Goal: Communication & Community: Ask a question

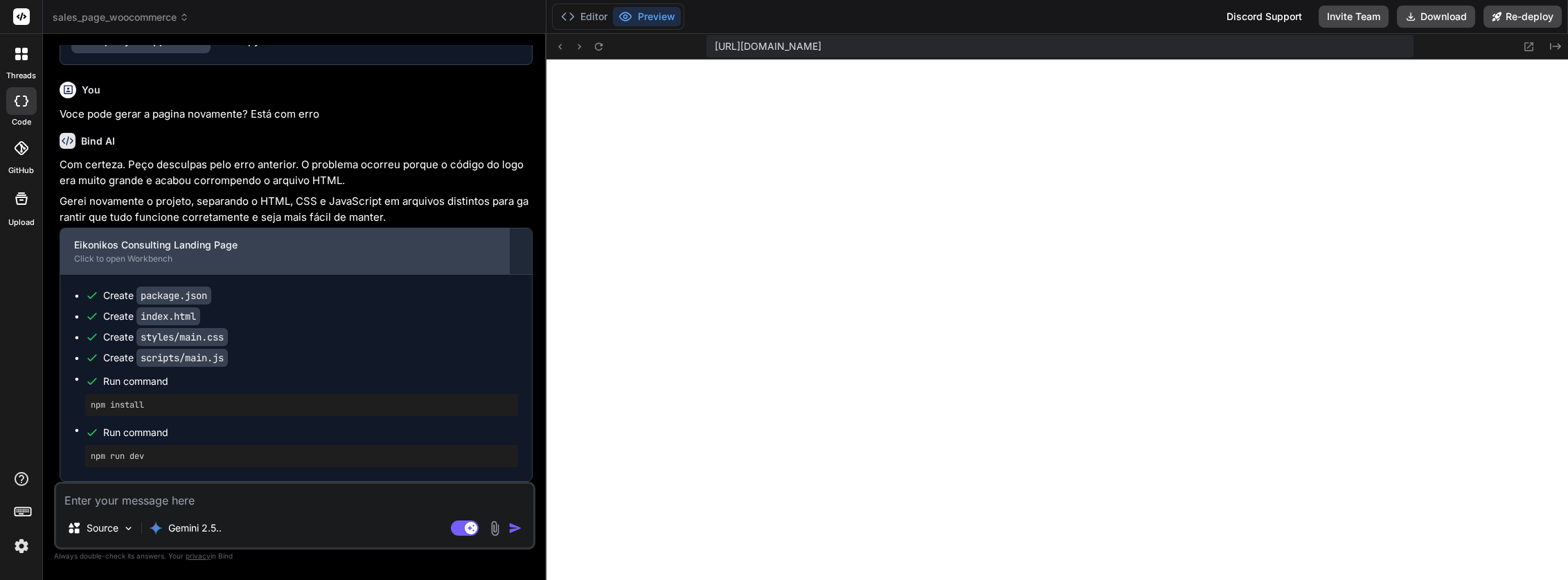
scroll to position [19100, 0]
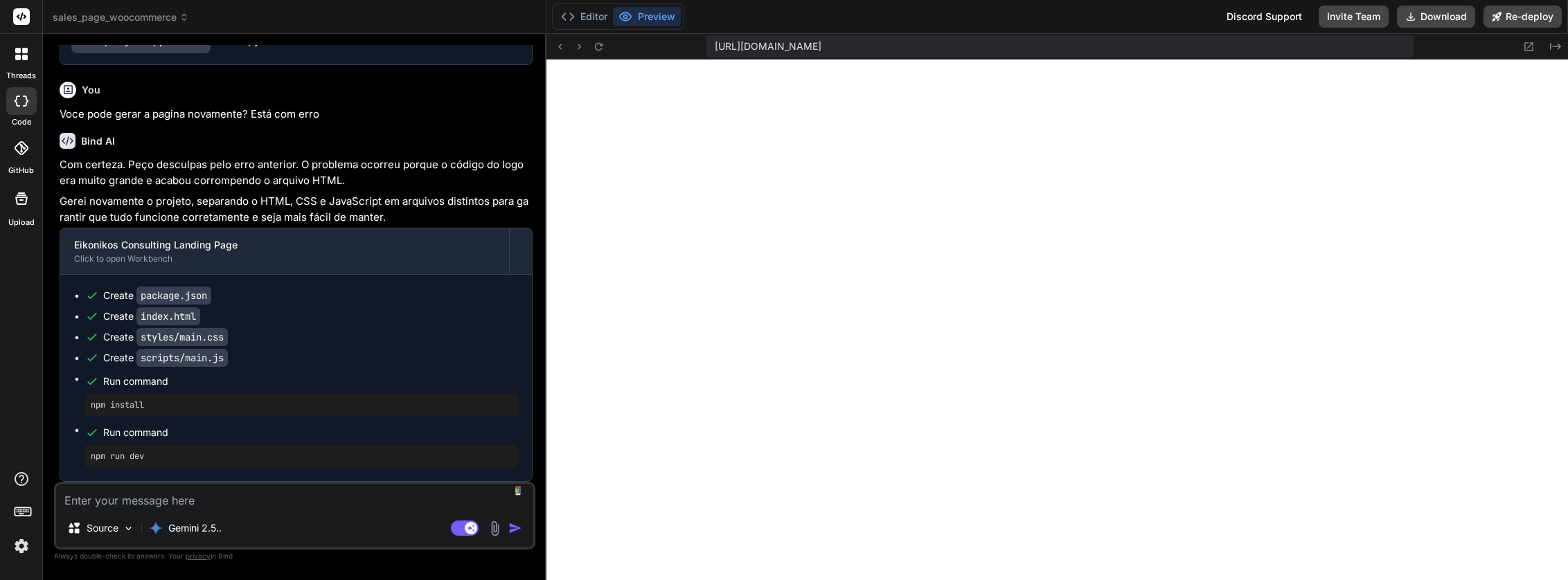
click at [234, 505] on textarea at bounding box center [294, 496] width 477 height 25
type textarea "V"
type textarea "x"
type textarea "Vo"
type textarea "x"
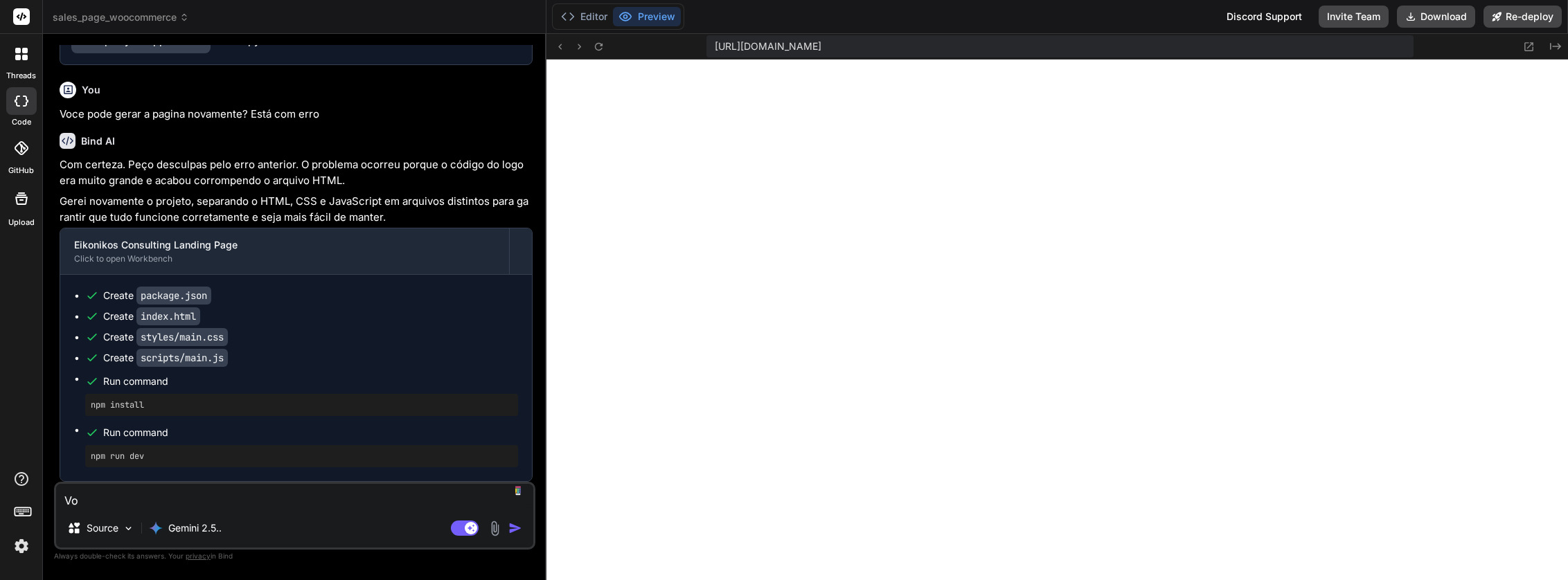
type textarea "Voc"
type textarea "x"
type textarea "Vocˆ"
type textarea "x"
type textarea "Voc"
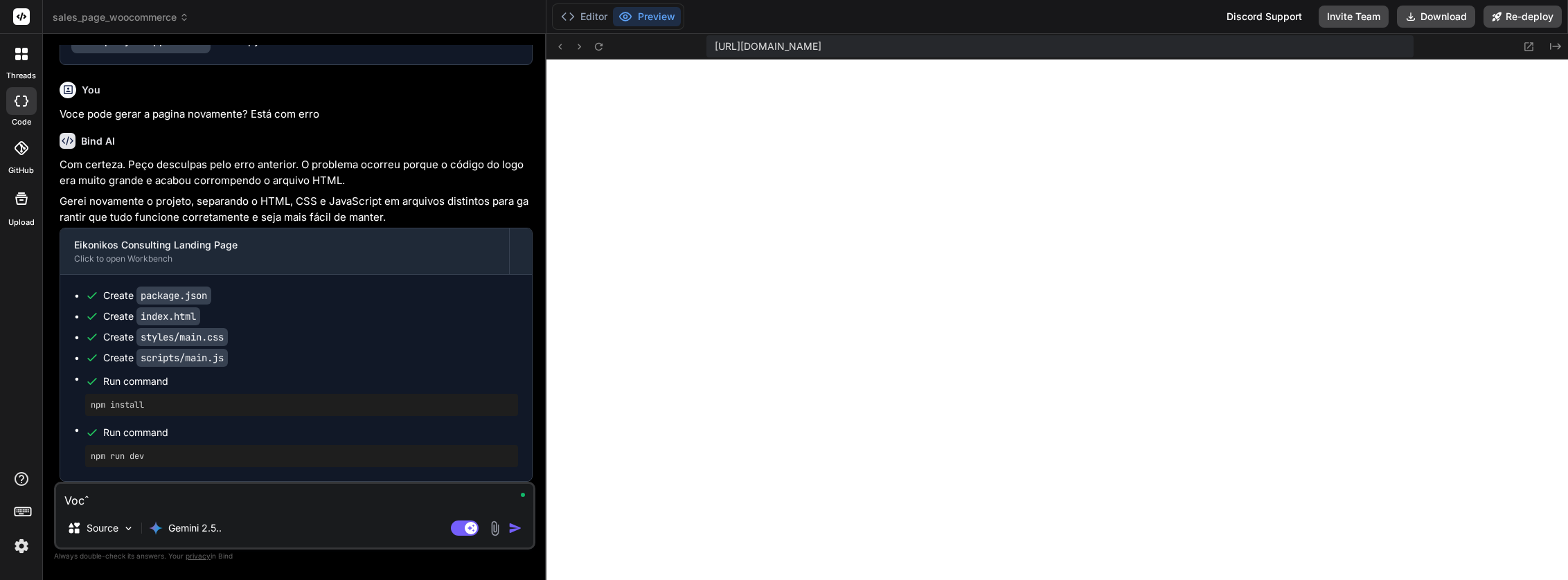
type textarea "x"
type textarea "Vo"
type textarea "x"
type textarea "V"
type textarea "x"
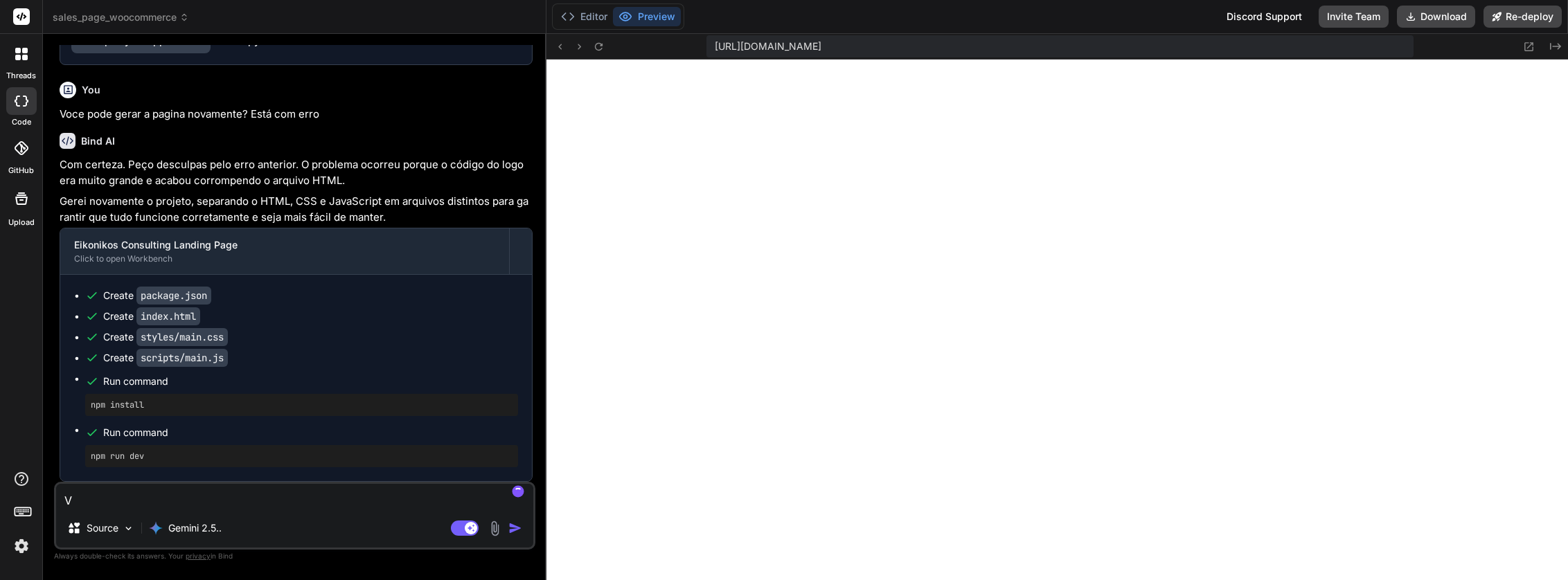
type textarea "x"
type textarea "G"
type textarea "x"
type textarea "Go"
type textarea "x"
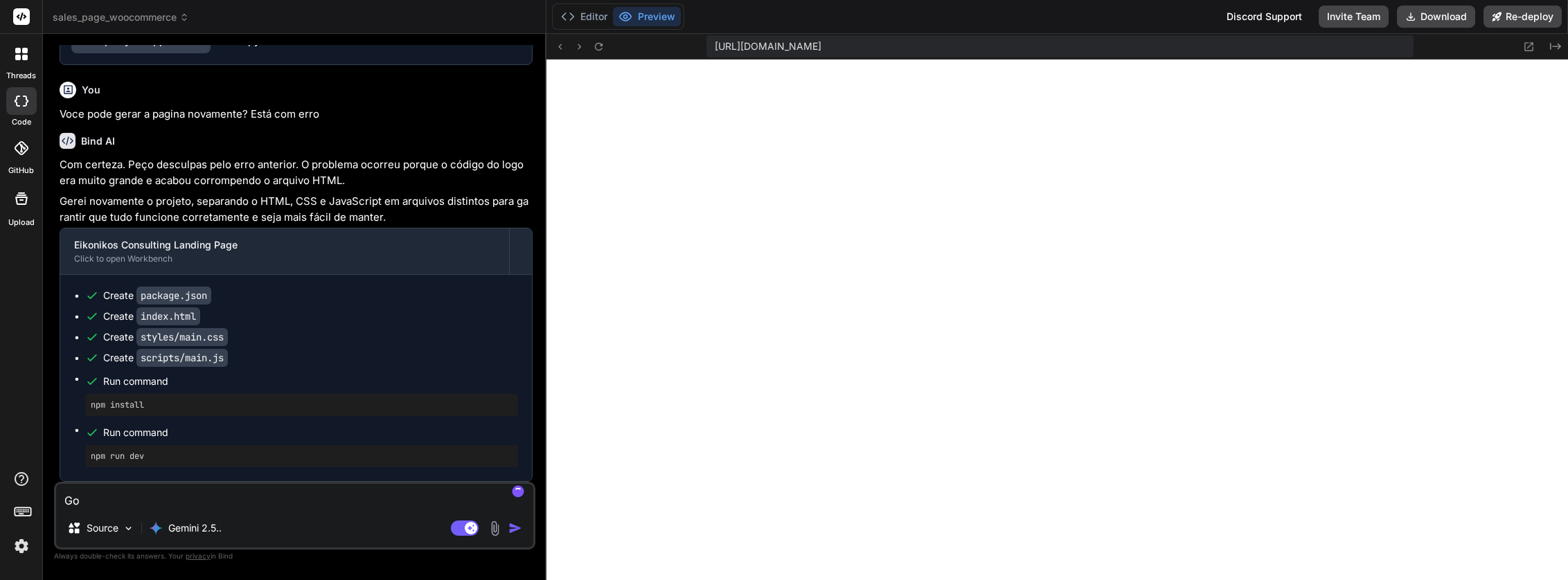
type textarea "Gos"
type textarea "x"
type textarea "Gost"
type textarea "x"
type textarea "Gosta"
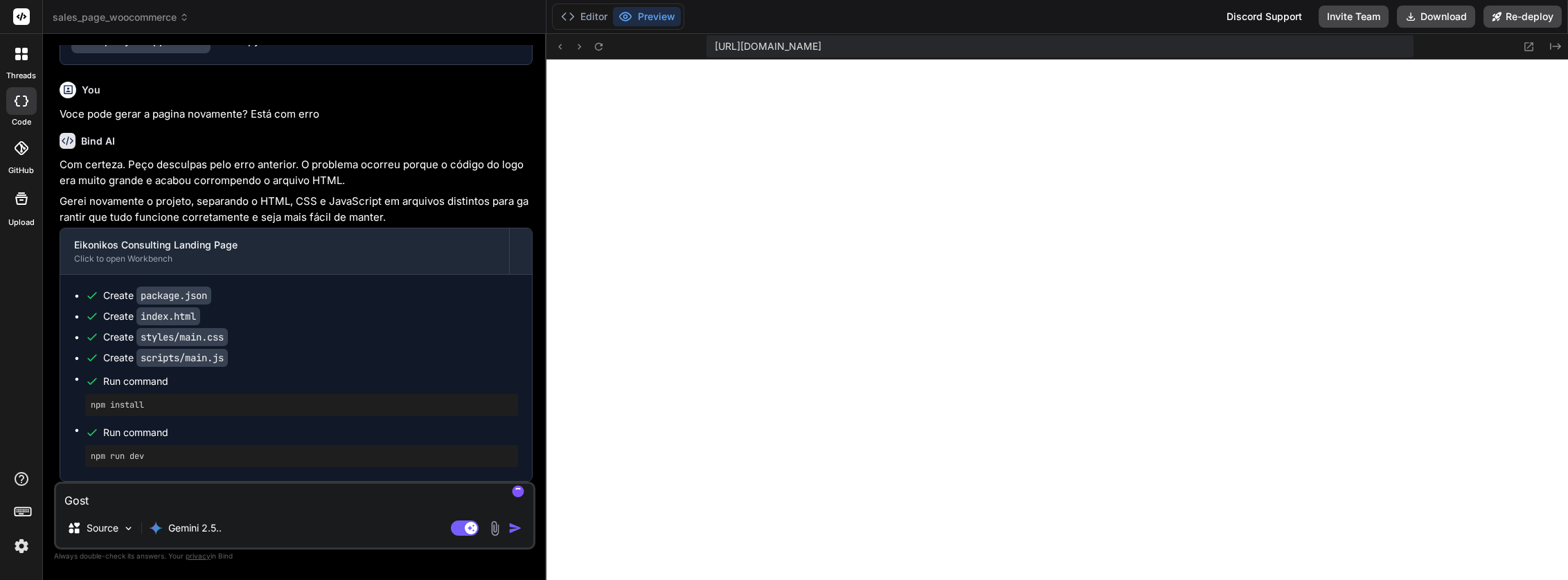
type textarea "x"
type textarea "Gostar"
type textarea "x"
type textarea "Gostari"
type textarea "x"
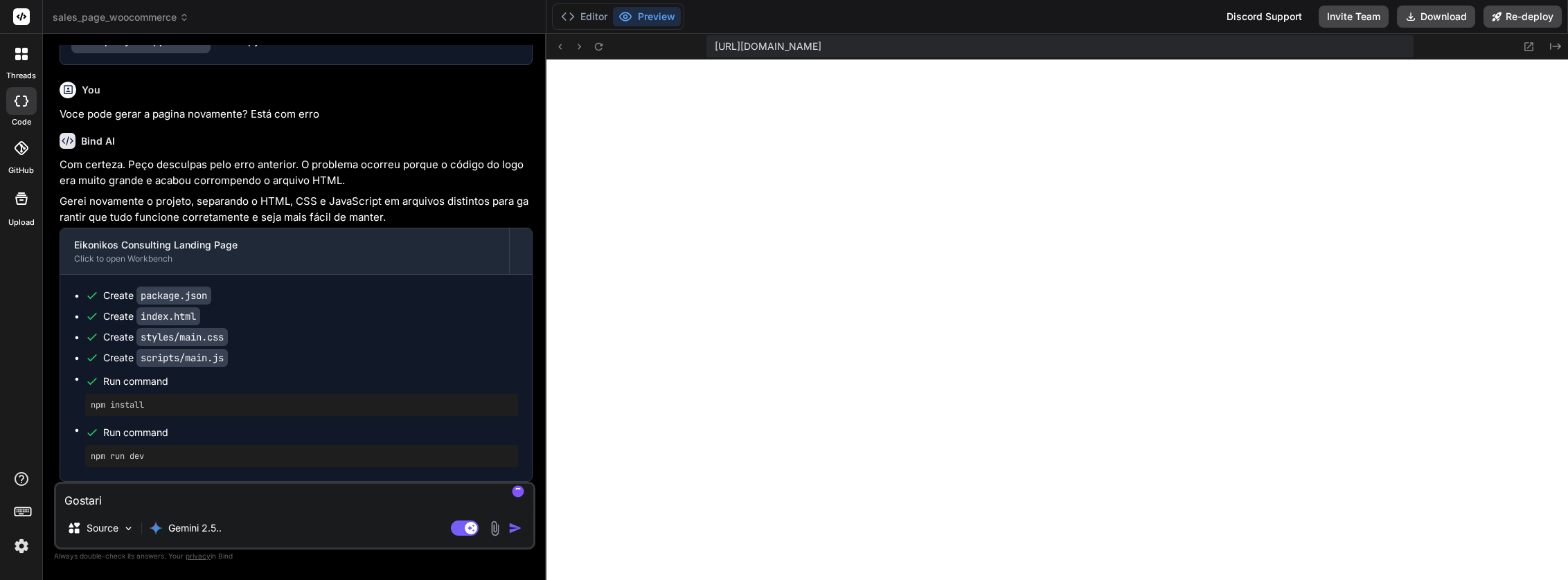
type textarea "Gostaria"
type textarea "x"
type textarea "Gostaria"
type textarea "x"
type textarea "Gostaria d"
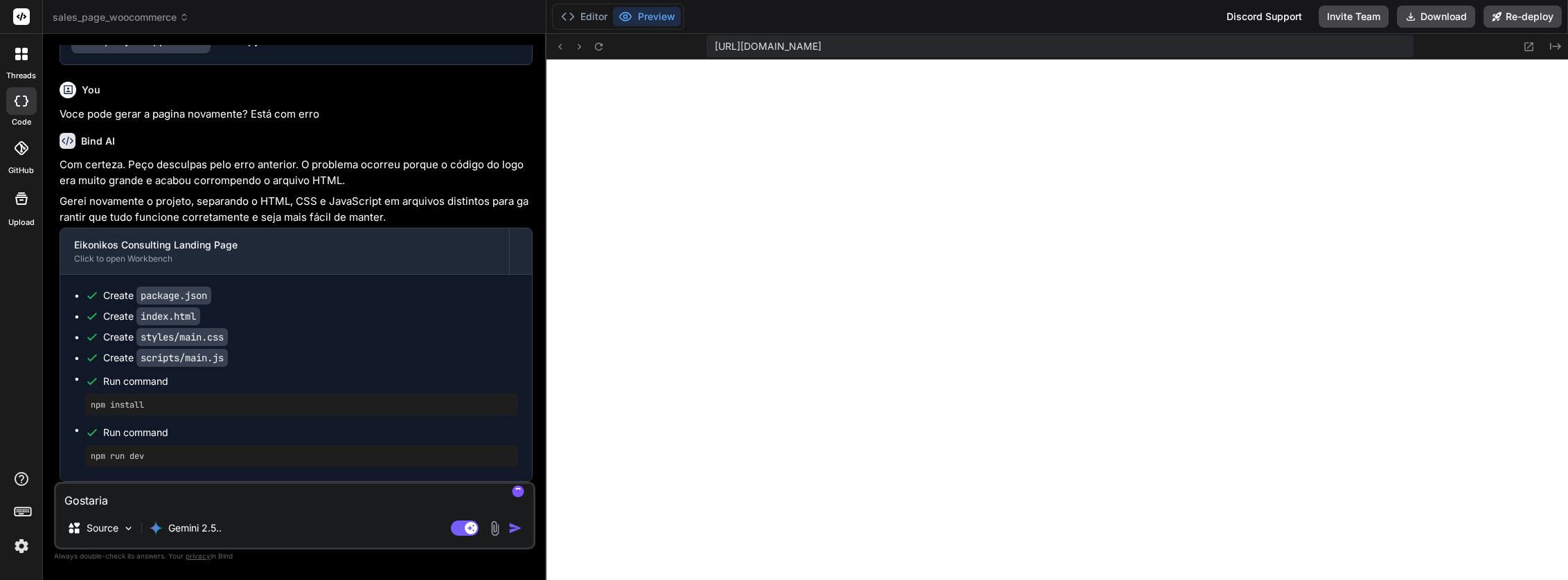
type textarea "x"
type textarea "Gostaria de"
type textarea "x"
type textarea "Gostaria de"
type textarea "x"
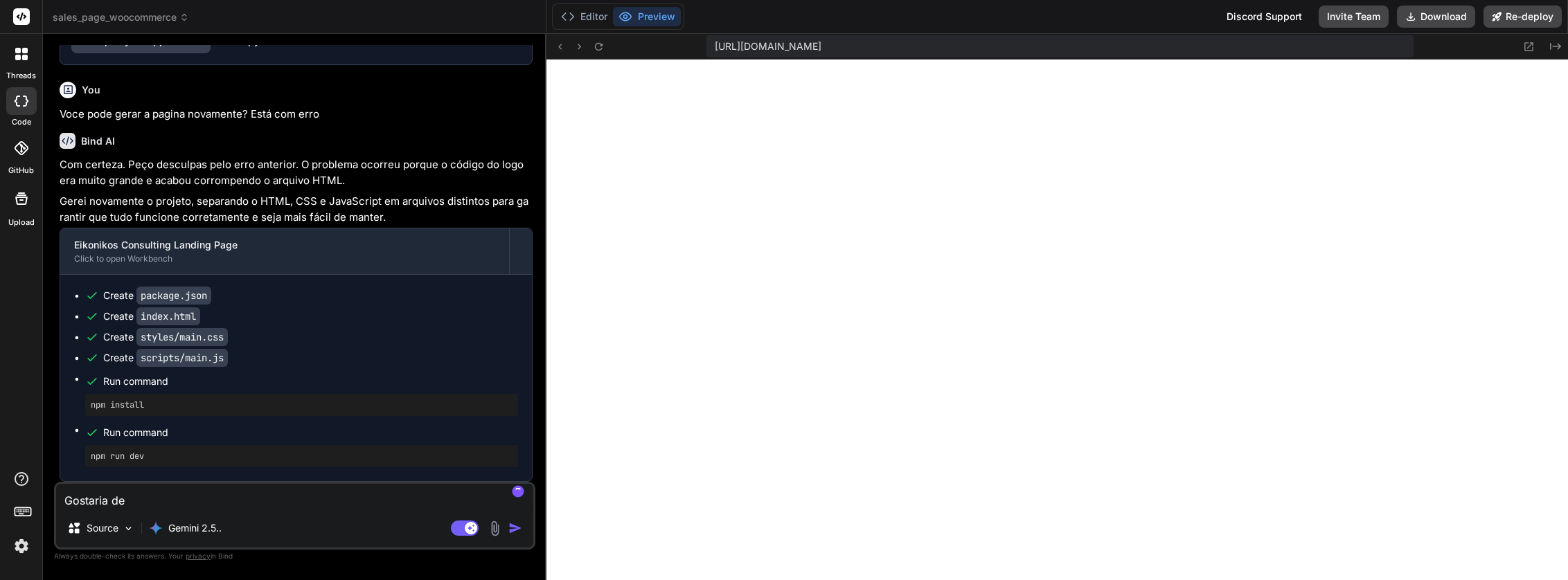
type textarea "Gostaria de c"
type textarea "x"
type textarea "Gostaria de co"
type textarea "x"
type textarea "Gostaria de con"
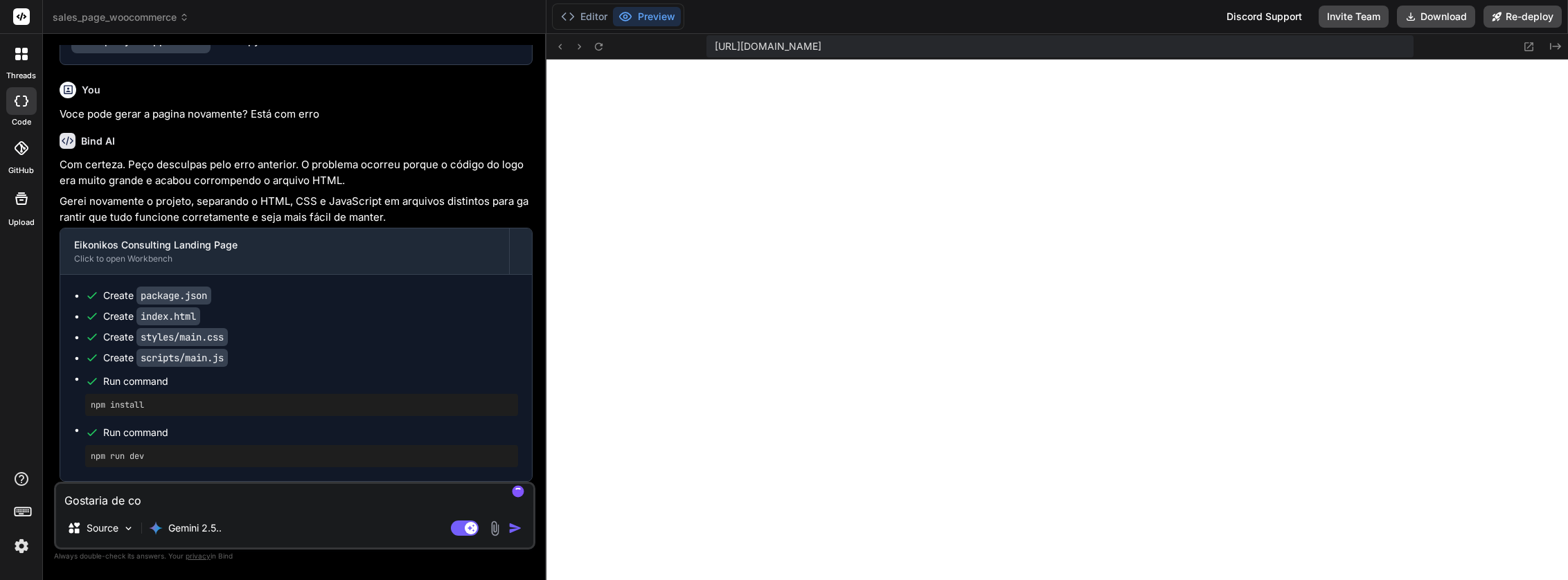
type textarea "x"
type textarea "Gostaria de conv"
type textarea "x"
type textarea "Gostaria de conve"
type textarea "x"
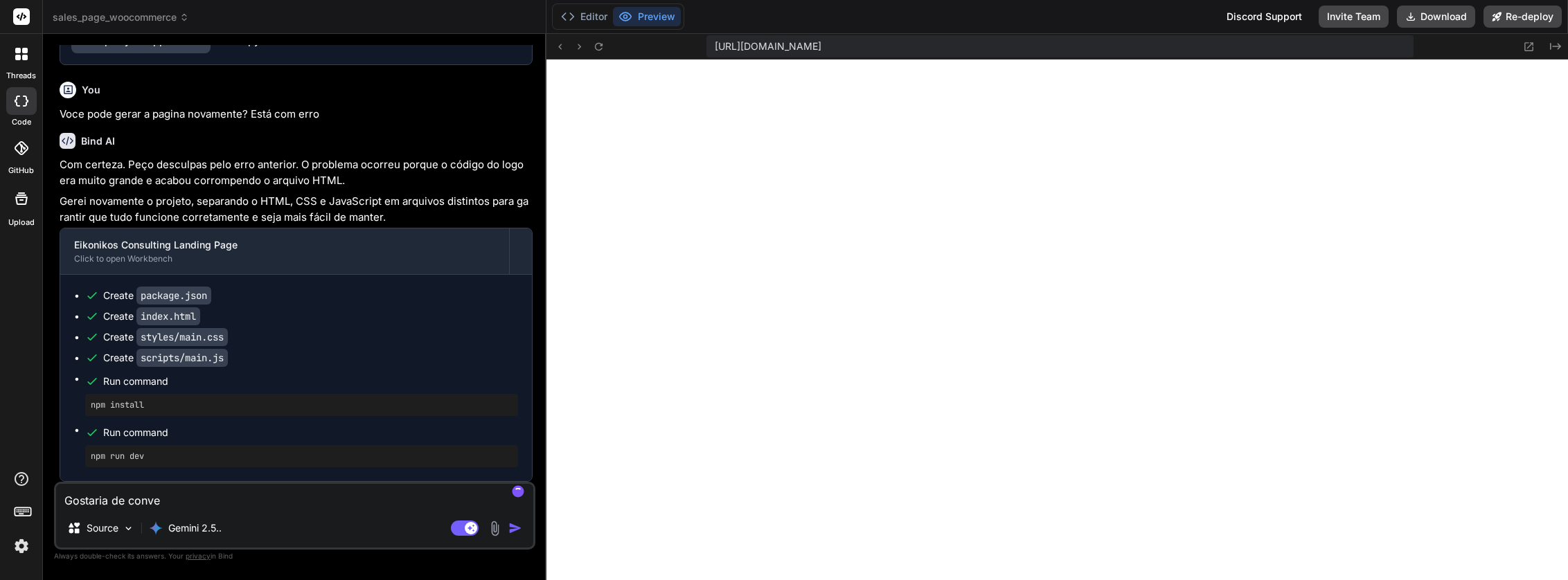
type textarea "Gostaria de conver"
type textarea "x"
type textarea "Gostaria de convert"
type textarea "x"
type textarea "Gostaria de converte"
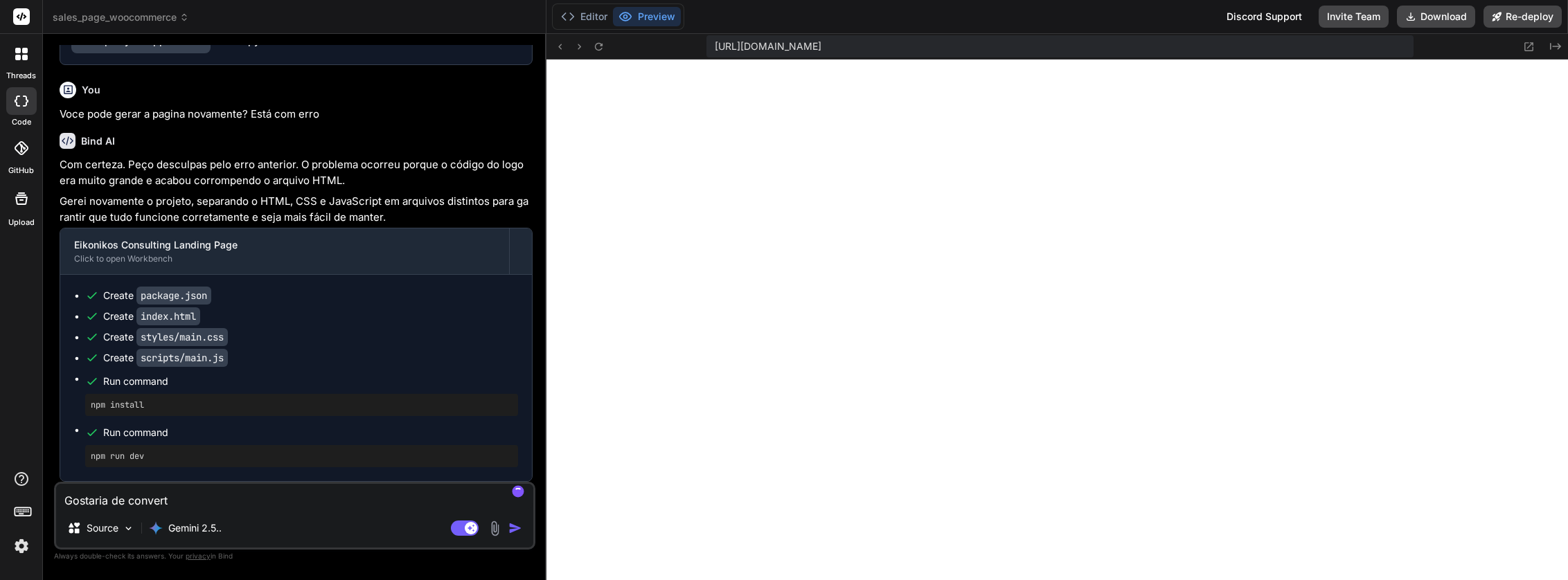
type textarea "x"
type textarea "Gostaria de converter"
type textarea "x"
type textarea "Gostaria de converter"
type textarea "x"
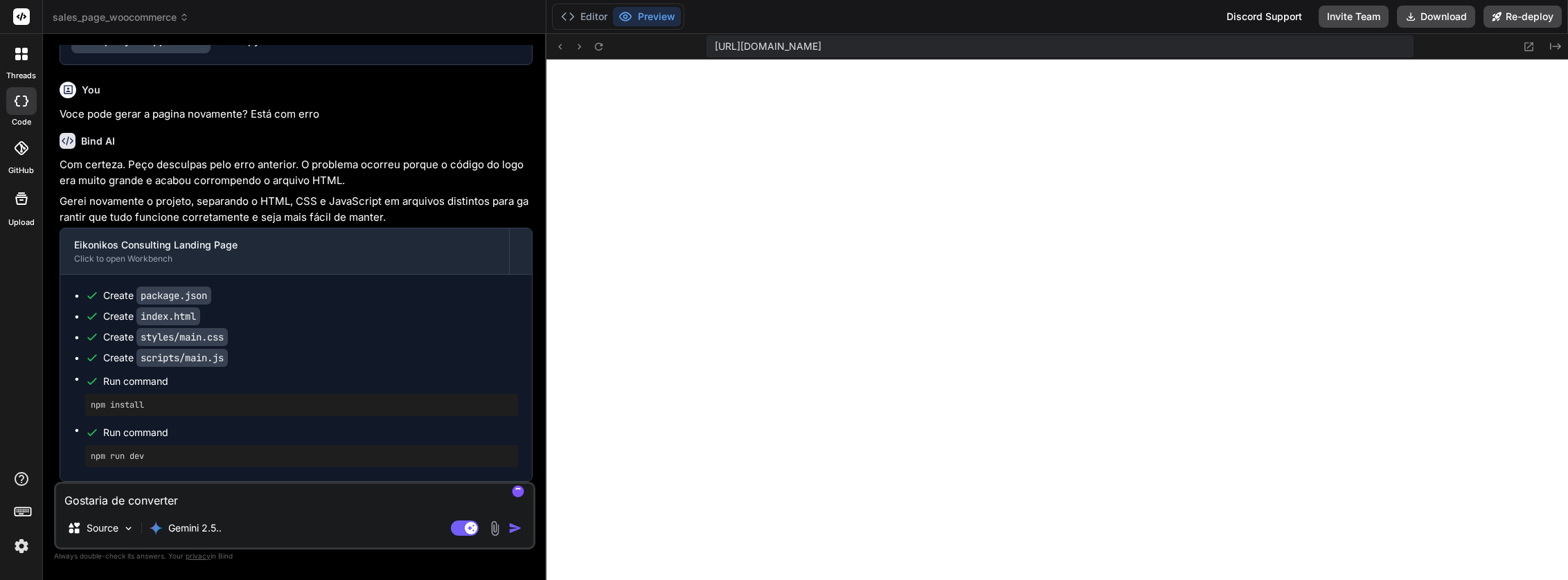
type textarea "Gostaria de converter e"
type textarea "x"
type textarea "Gostaria de converter es"
type textarea "x"
type textarea "Gostaria de converter est"
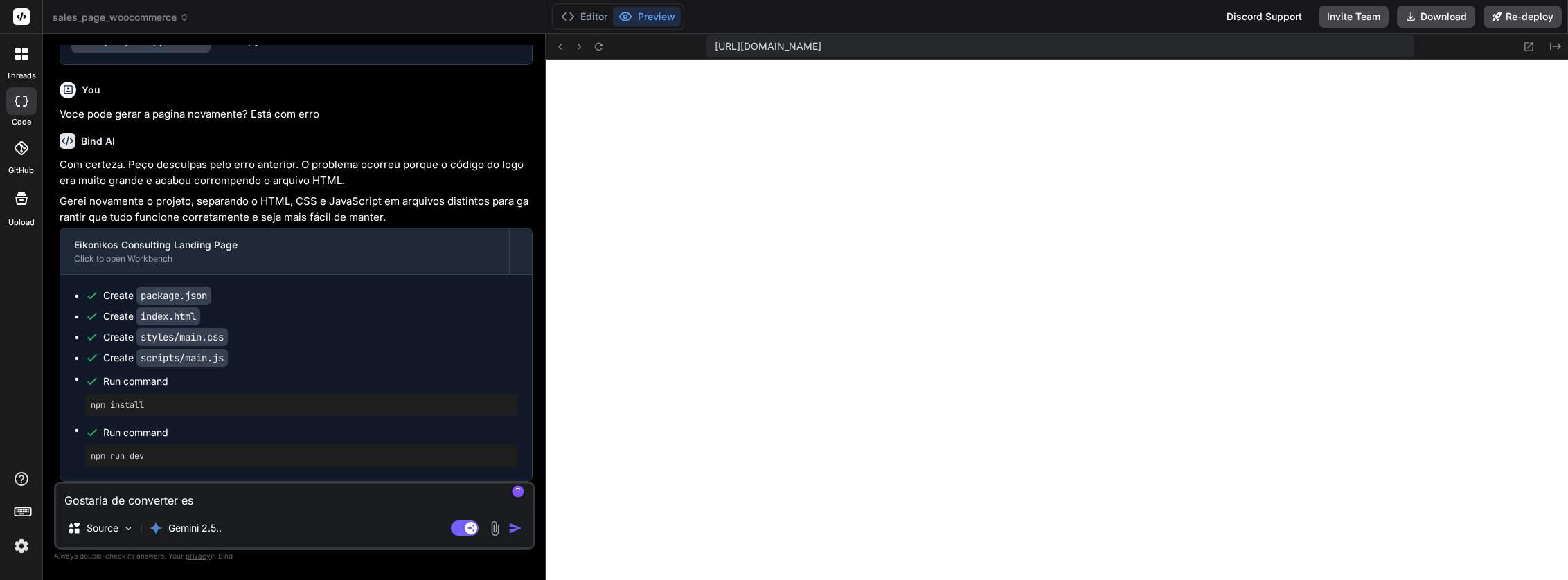
type textarea "x"
type textarea "Gostaria de converter esta"
type textarea "x"
type textarea "Gostaria de converter esta"
type textarea "x"
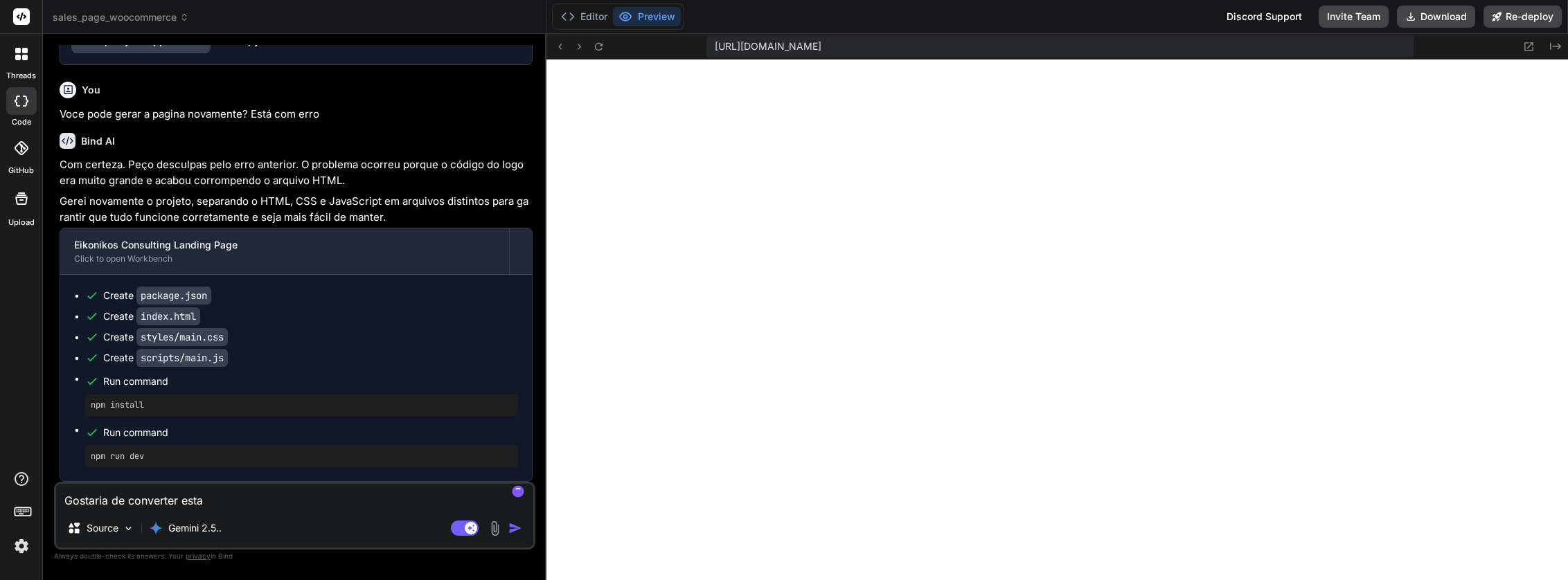
type textarea "Gostaria de converter esta p"
type textarea "x"
type textarea "Gostaria de converter esta p'"
type textarea "x"
type textarea "Gostaria de converter esta pá"
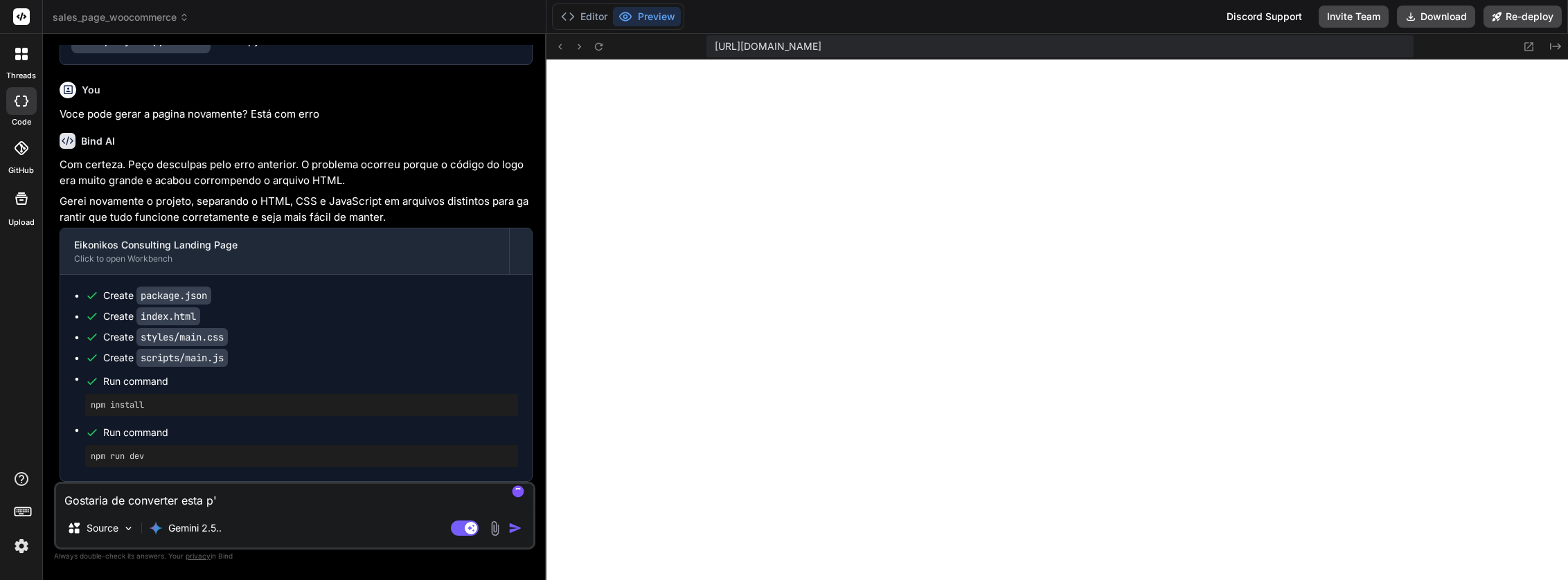
type textarea "x"
type textarea "Gostaria de converter esta pág"
type textarea "x"
type textarea "Gostaria de converter esta pági"
type textarea "x"
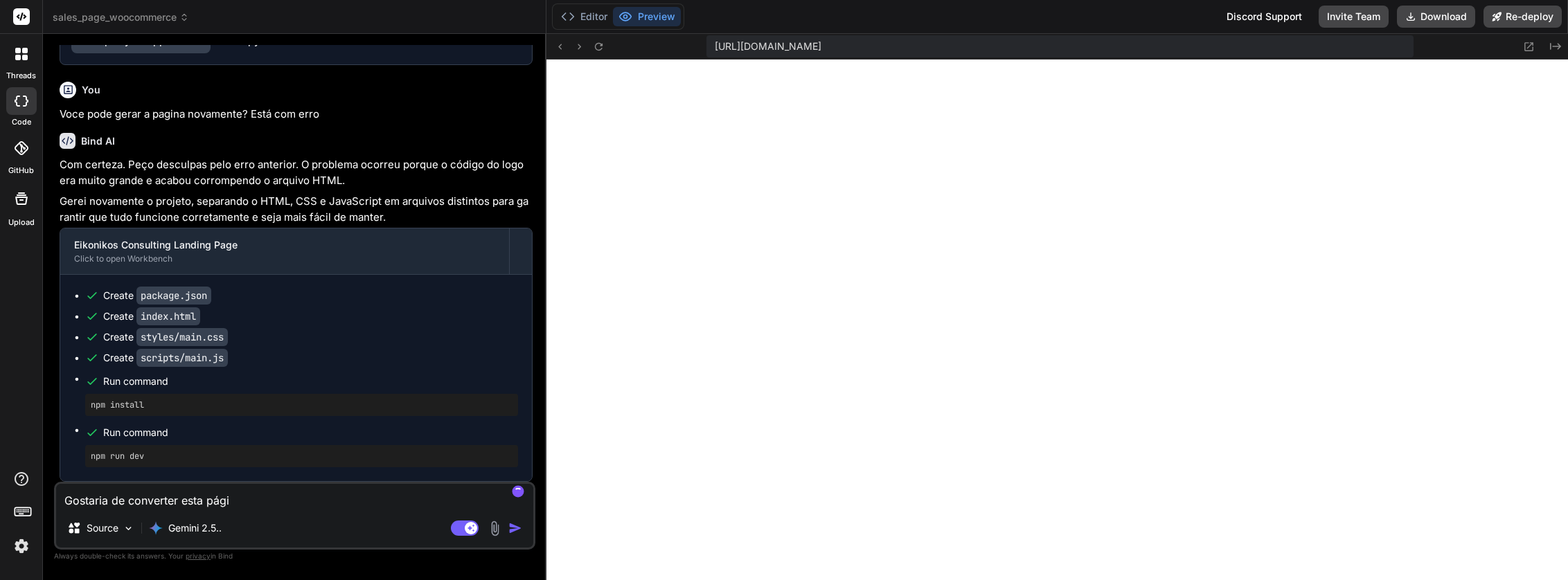
type textarea "Gostaria de converter esta págin"
type textarea "x"
type textarea "Gostaria de converter esta página"
type textarea "x"
type textarea "Gostaria de converter esta página"
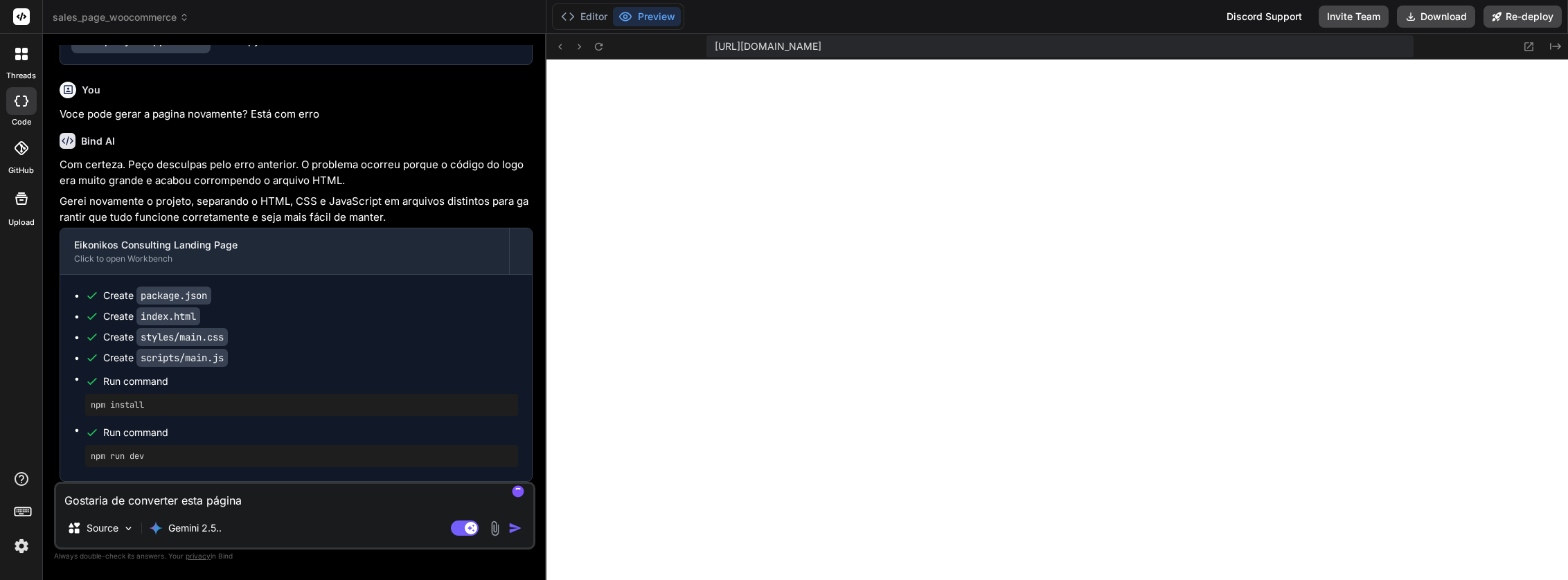
type textarea "x"
type textarea "Gostaria de converter esta página p"
type textarea "x"
type textarea "Gostaria de converter esta página pa"
type textarea "x"
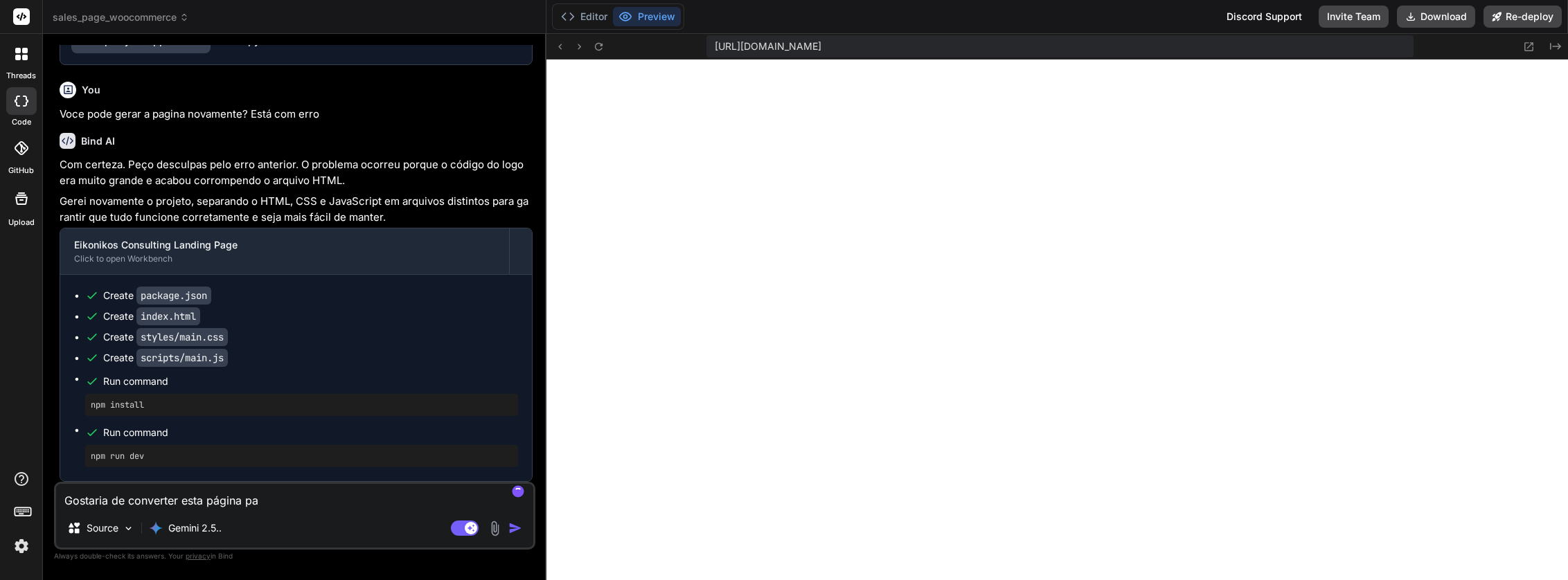
type textarea "Gostaria de converter esta página par"
type textarea "x"
type textarea "Gostaria de converter esta página para"
type textarea "x"
type textarea "Gostaria de converter esta página para"
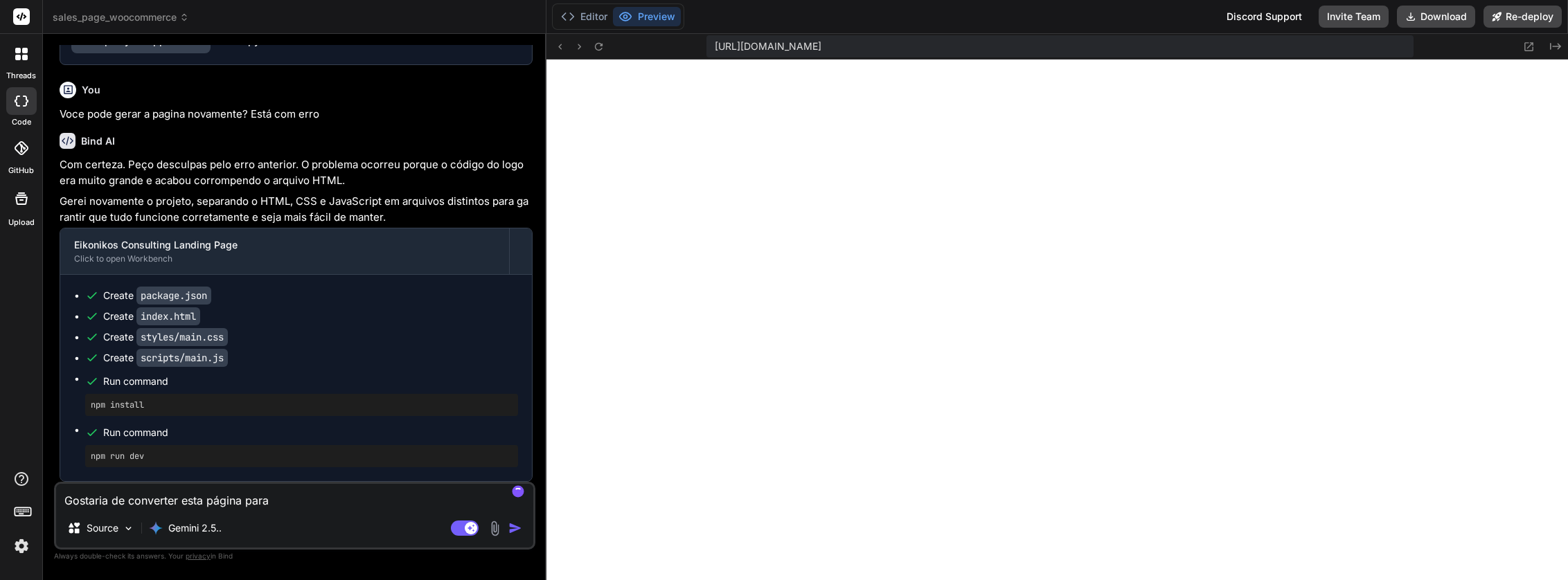
type textarea "x"
type textarea "Gostaria de converter esta página para u"
type textarea "x"
type textarea "Gostaria de converter esta página para ut"
type textarea "x"
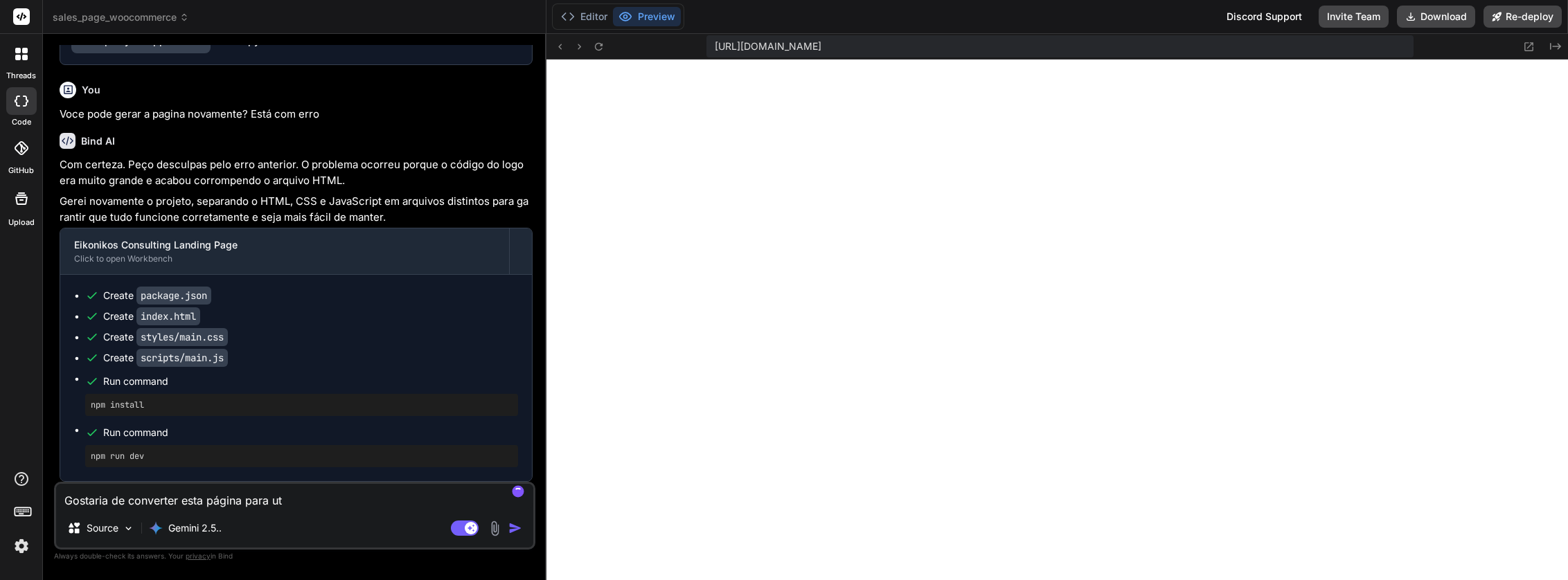
type textarea "Gostaria de converter esta página para uti"
type textarea "x"
type textarea "Gostaria de converter esta página para util"
type textarea "x"
type textarea "Gostaria de converter esta página para utili"
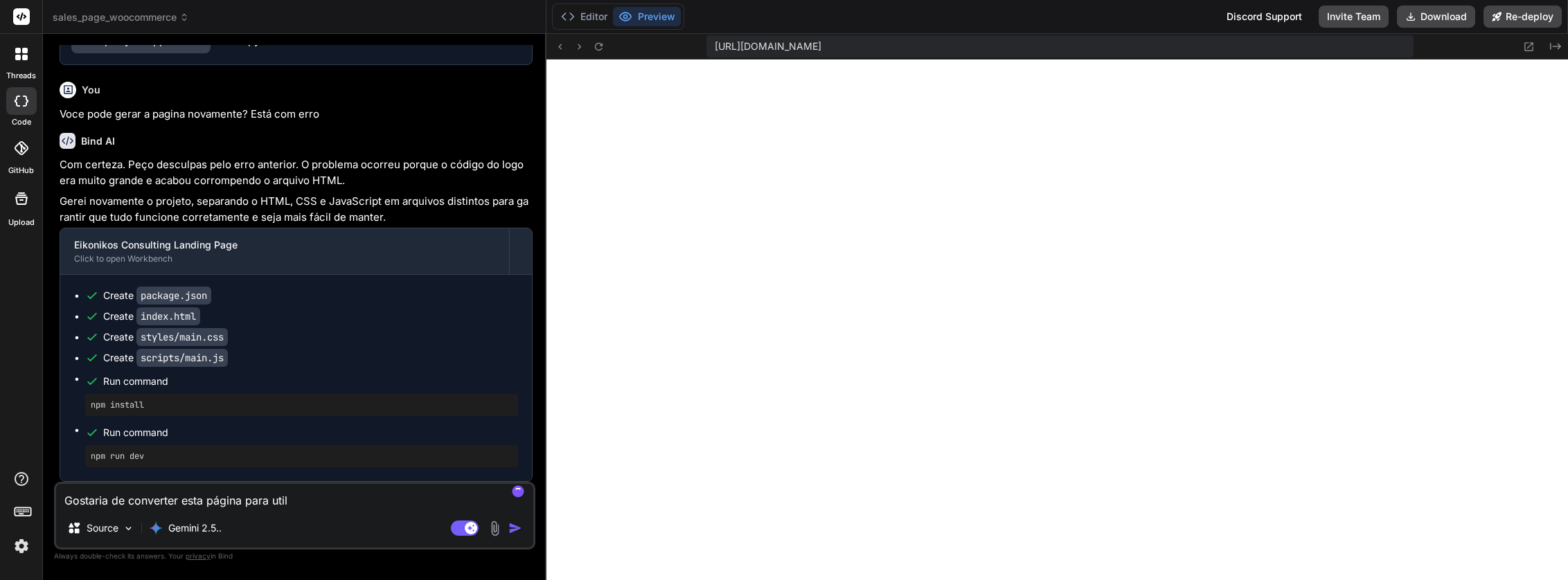
type textarea "x"
type textarea "Gostaria de converter esta página para utiliz"
type textarea "x"
type textarea "Gostaria de converter esta página para utiliza"
type textarea "x"
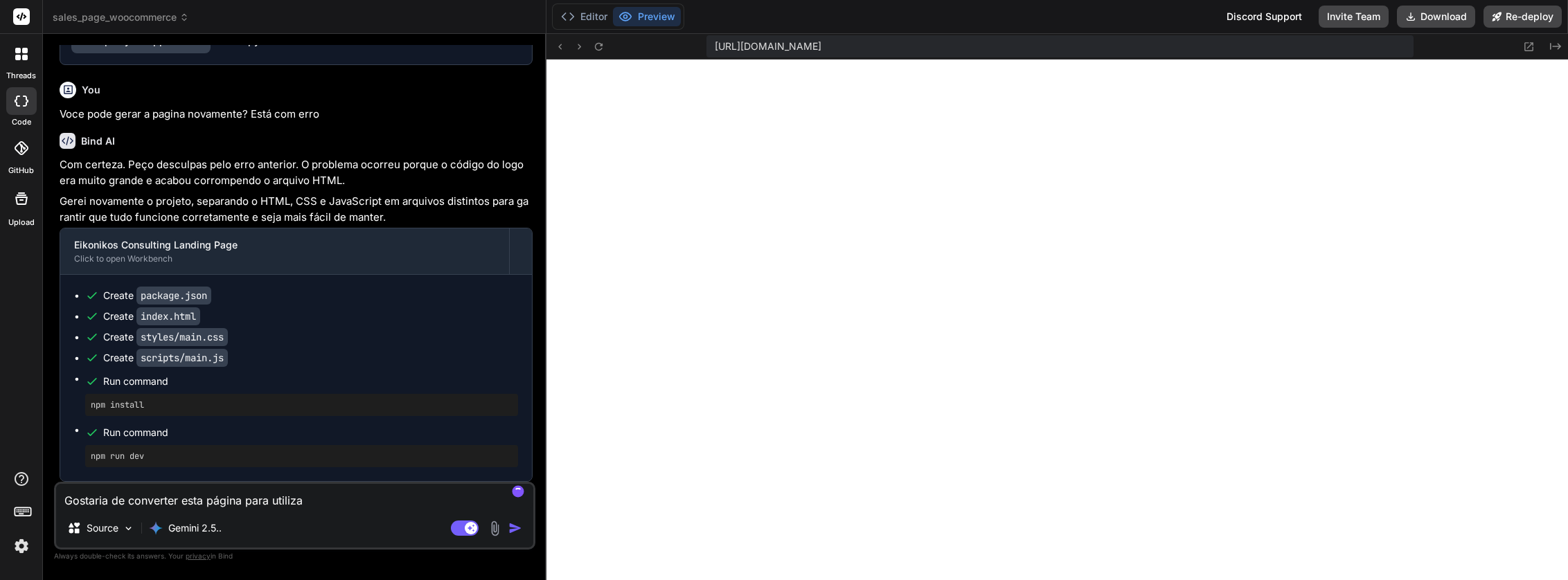
type textarea "Gostaria de converter esta página para utilizar"
type textarea "x"
type textarea "Gostaria de converter esta página para utilizar"
type textarea "x"
type textarea "Gostaria de converter esta página para utilizar n"
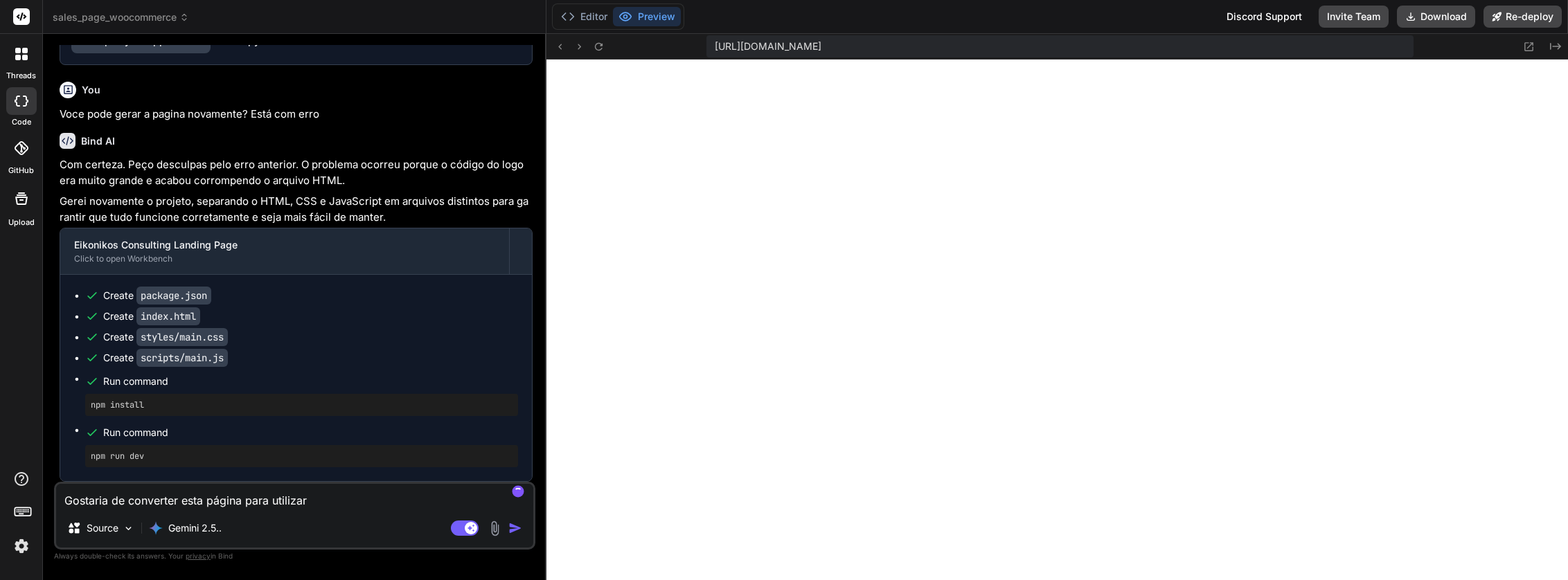
type textarea "x"
type textarea "Gostaria de converter esta página para utilizar no"
type textarea "x"
type textarea "Gostaria de converter esta página para utilizar no"
type textarea "x"
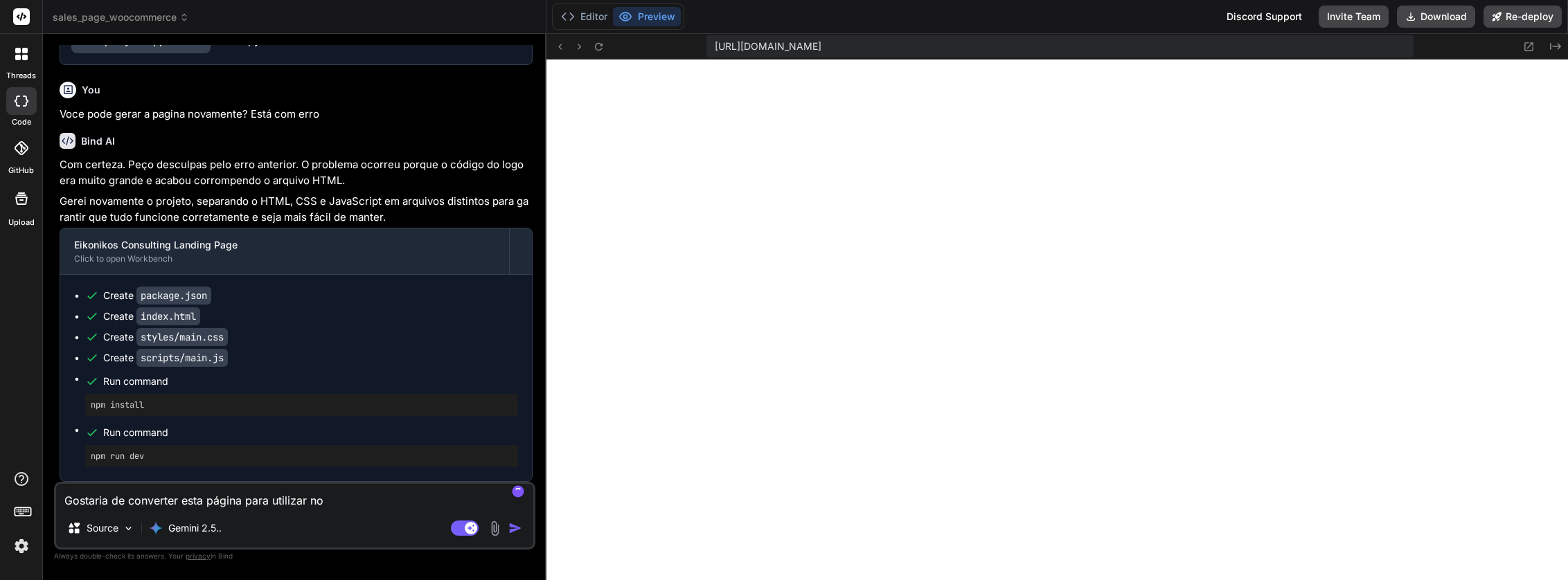
type textarea "Gostaria de converter esta página para utilizar no W"
type textarea "x"
type textarea "Gostaria de converter esta página para utilizar no Wo"
type textarea "x"
type textarea "Gostaria de converter esta página para utilizar no Wor"
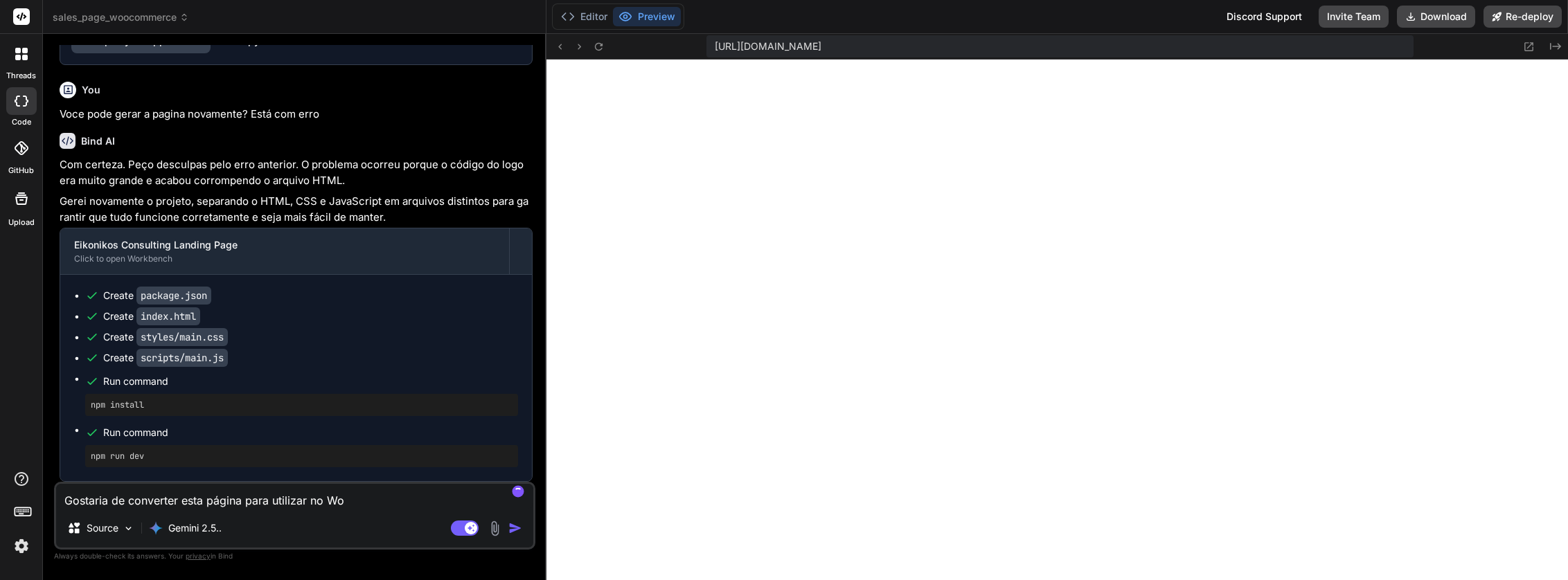
type textarea "x"
type textarea "Gostaria de converter esta página para utilizar no Word"
type textarea "x"
type textarea "Gostaria de converter esta página para utilizar no Wordp"
type textarea "x"
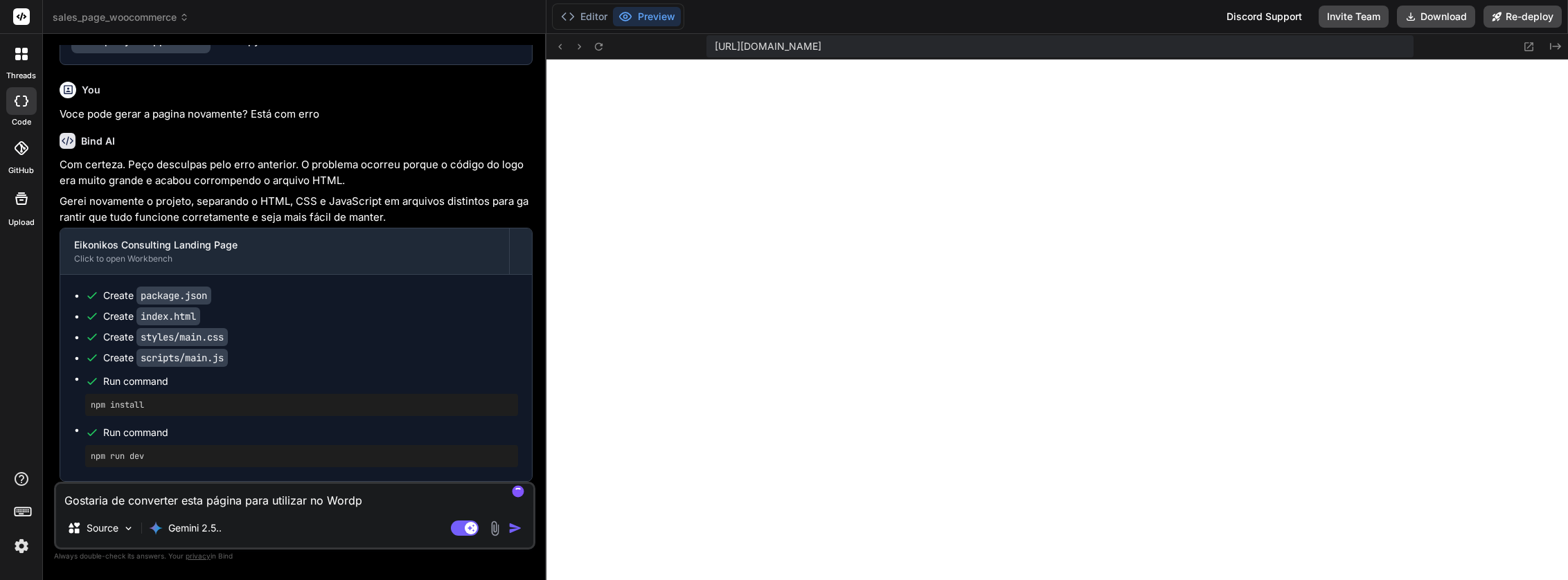
type textarea "Gostaria de converter esta página para utilizar no Wordpr"
type textarea "x"
type textarea "Gostaria de converter esta página para utilizar no Wordpre"
type textarea "x"
type textarea "Gostaria de converter esta página para utilizar no Wordpres"
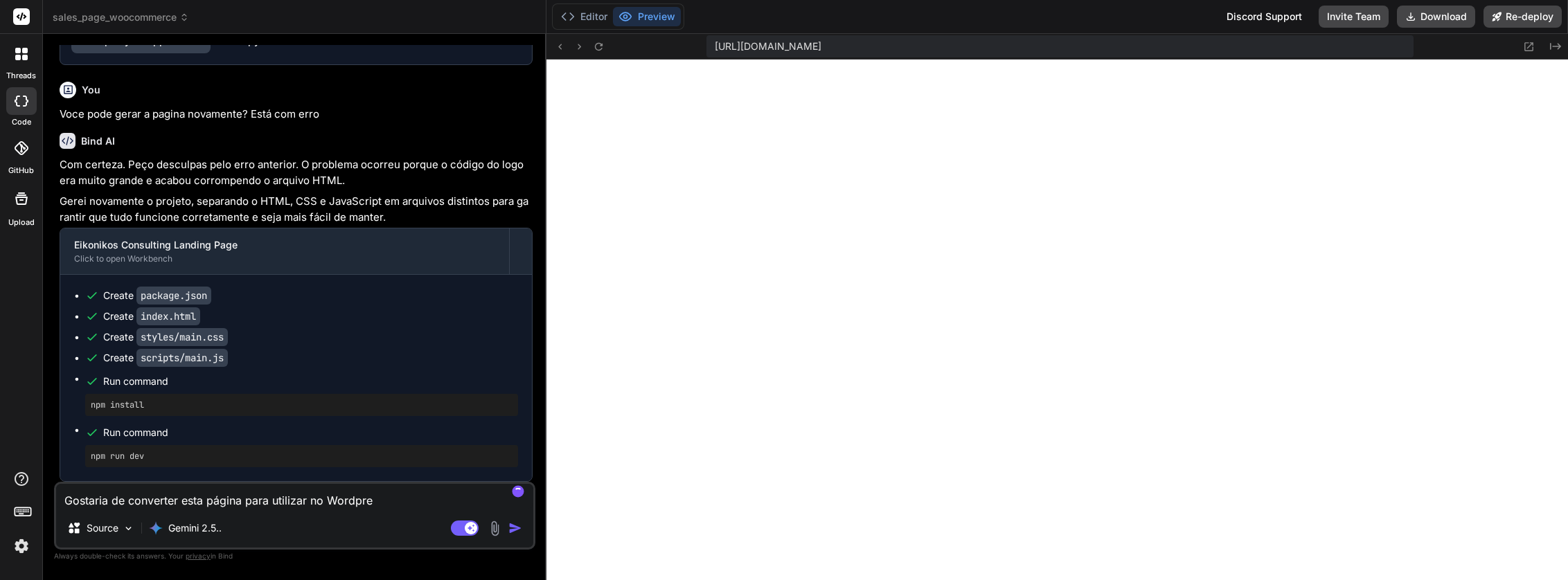
type textarea "x"
type textarea "Gostaria de converter esta página para utilizar no Wordpress"
type textarea "x"
type textarea "Gostaria de converter esta página para utilizar no Wordpress."
type textarea "x"
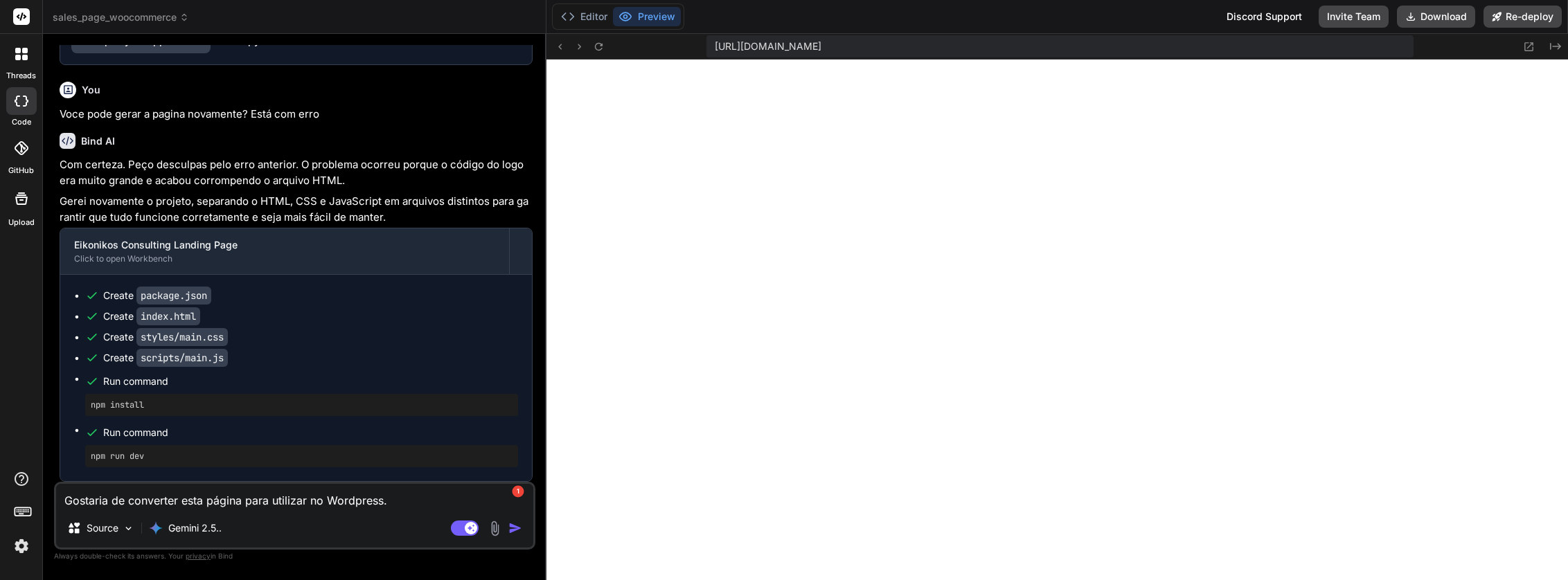
type textarea "Gostaria de converter esta página para utilizar no Wordpress"
type textarea "x"
type textarea "Gostaria de converter esta página para utilizar no Wordpress,"
type textarea "x"
type textarea "Gostaria de converter esta página para utilizar no Wordpress,"
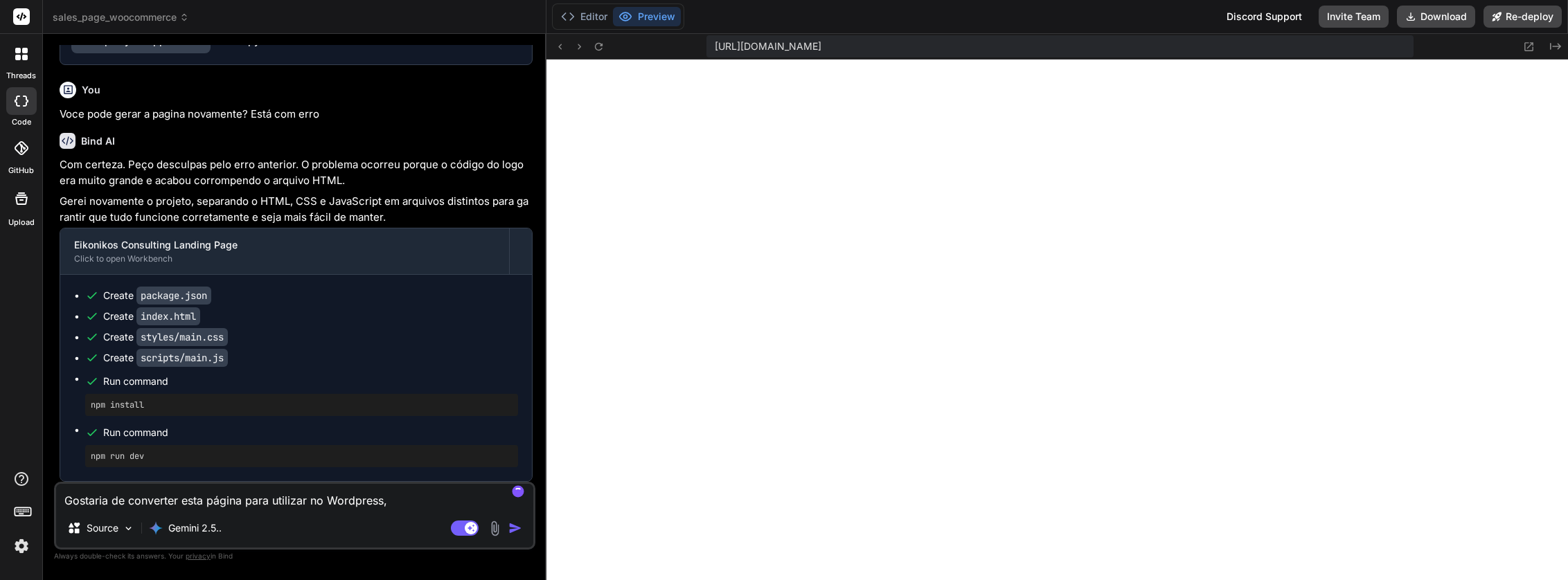
type textarea "x"
type textarea "Gostaria de converter esta página para utilizar no Wordpress, a"
type textarea "x"
type textarea "Gostaria de converter esta página para utilizar no Wordpress, al"
type textarea "x"
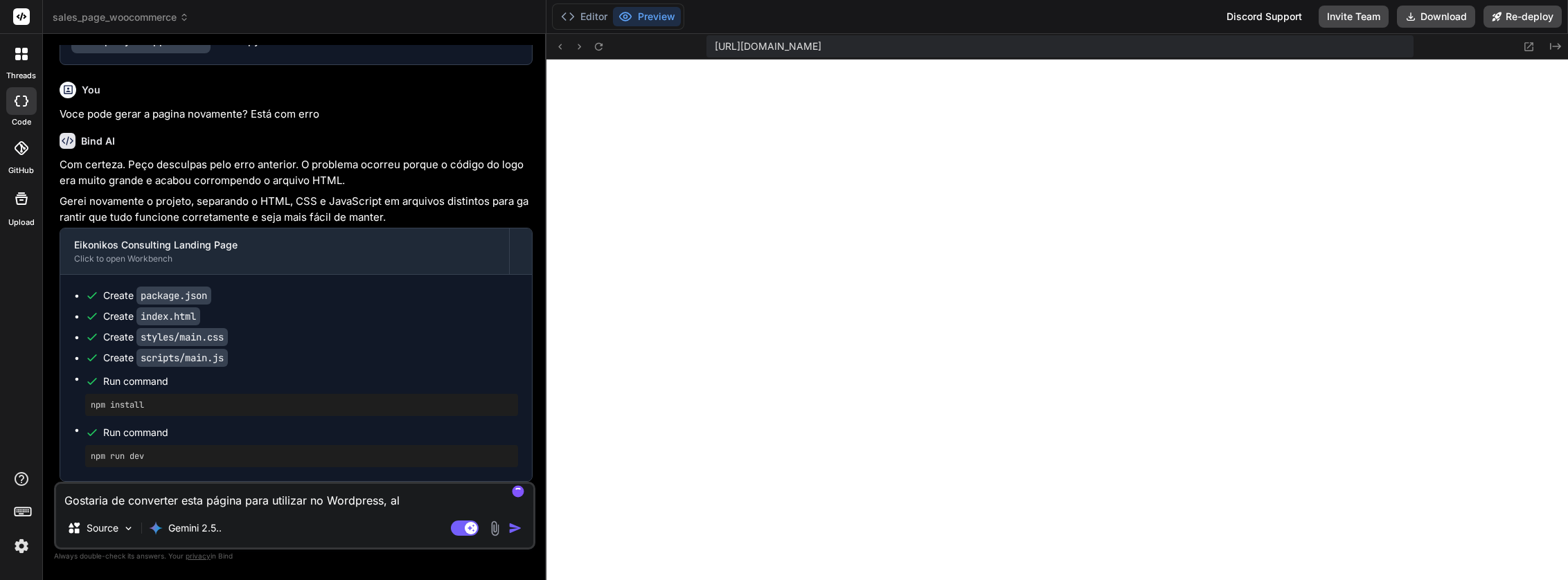
type textarea "Gostaria de converter esta página para utilizar no Wordpress, al'"
type textarea "x"
type textarea "Gostaria de converter esta página para utilizar no Wordpress, alé"
type textarea "x"
type textarea "Gostaria de converter esta página para utilizar no Wordpress, além"
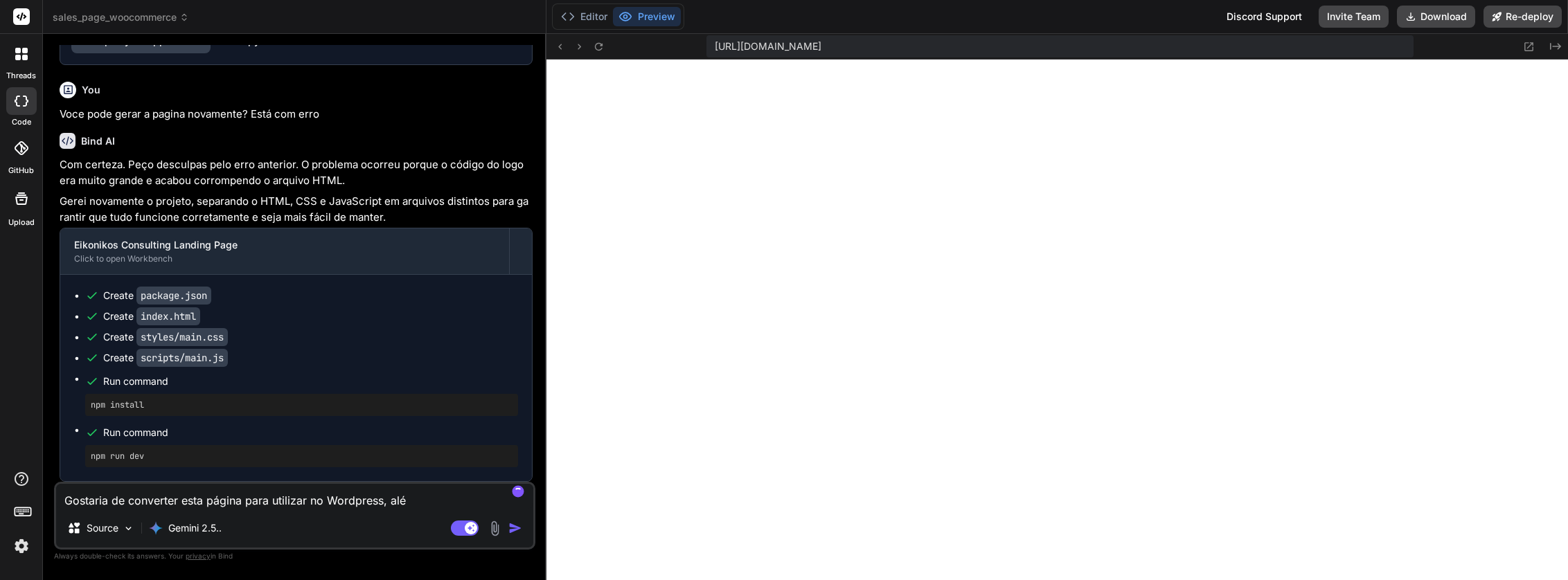
type textarea "x"
type textarea "Gostaria de converter esta página para utilizar no Wordpress, além"
type textarea "x"
type textarea "Gostaria de converter esta página para utilizar no Wordpress, além d"
type textarea "x"
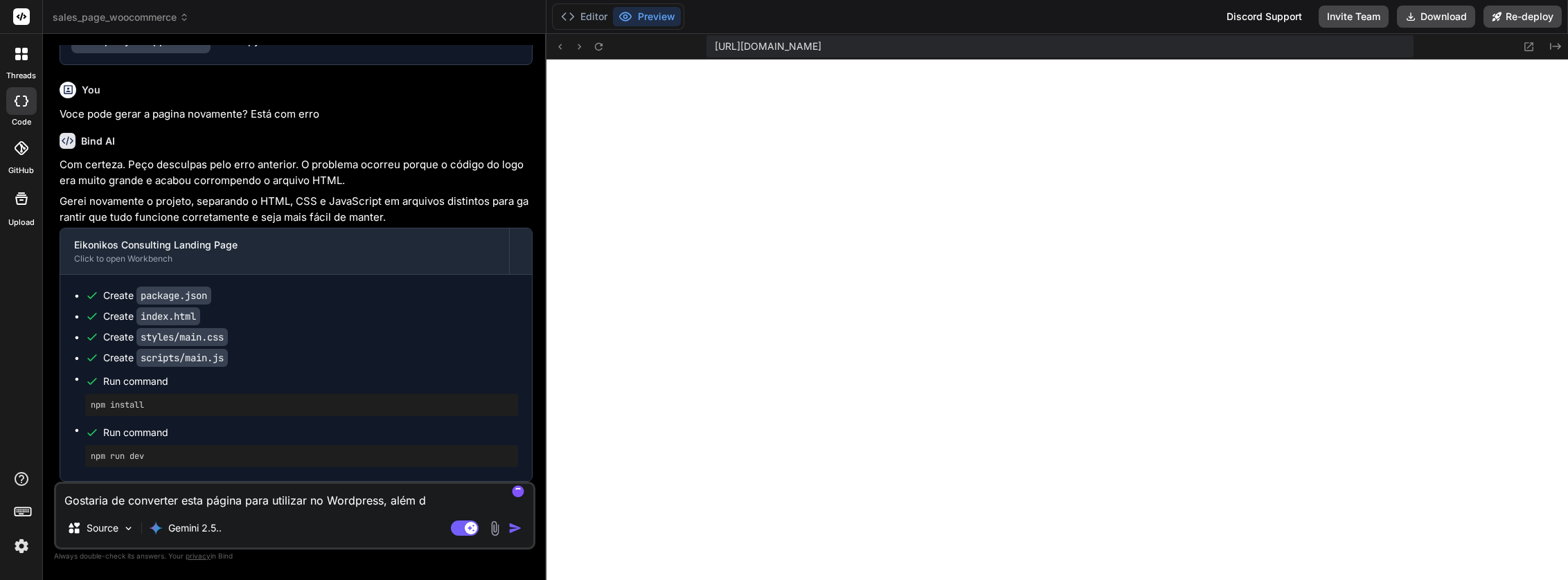
type textarea "Gostaria de converter esta página para utilizar no Wordpress, além de"
type textarea "x"
type textarea "Gostaria de converter esta página para utilizar no Wordpress, além de"
type textarea "x"
type textarea "Gostaria de converter esta página para utilizar no Wordpress, além de f"
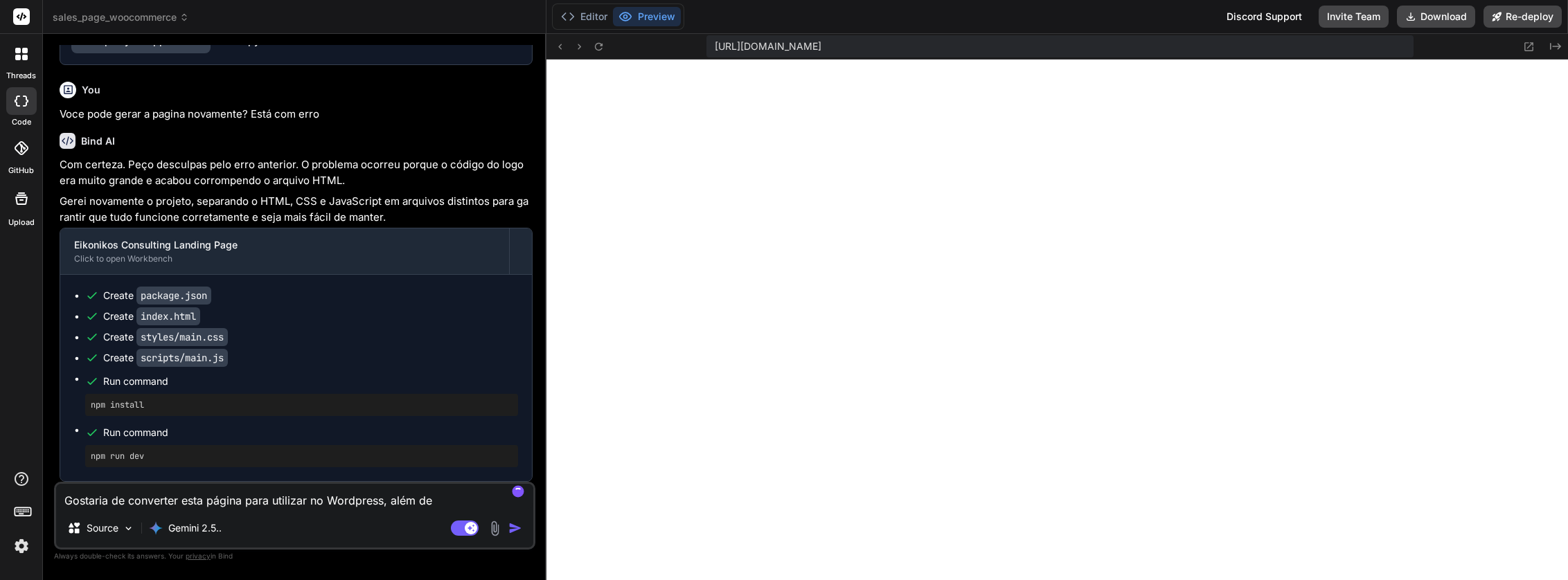
type textarea "x"
type textarea "Gostaria de converter esta página para utilizar no Wordpress, além de fa"
type textarea "x"
type textarea "Gostaria de converter esta página para utilizar no Wordpress, além de faz"
type textarea "x"
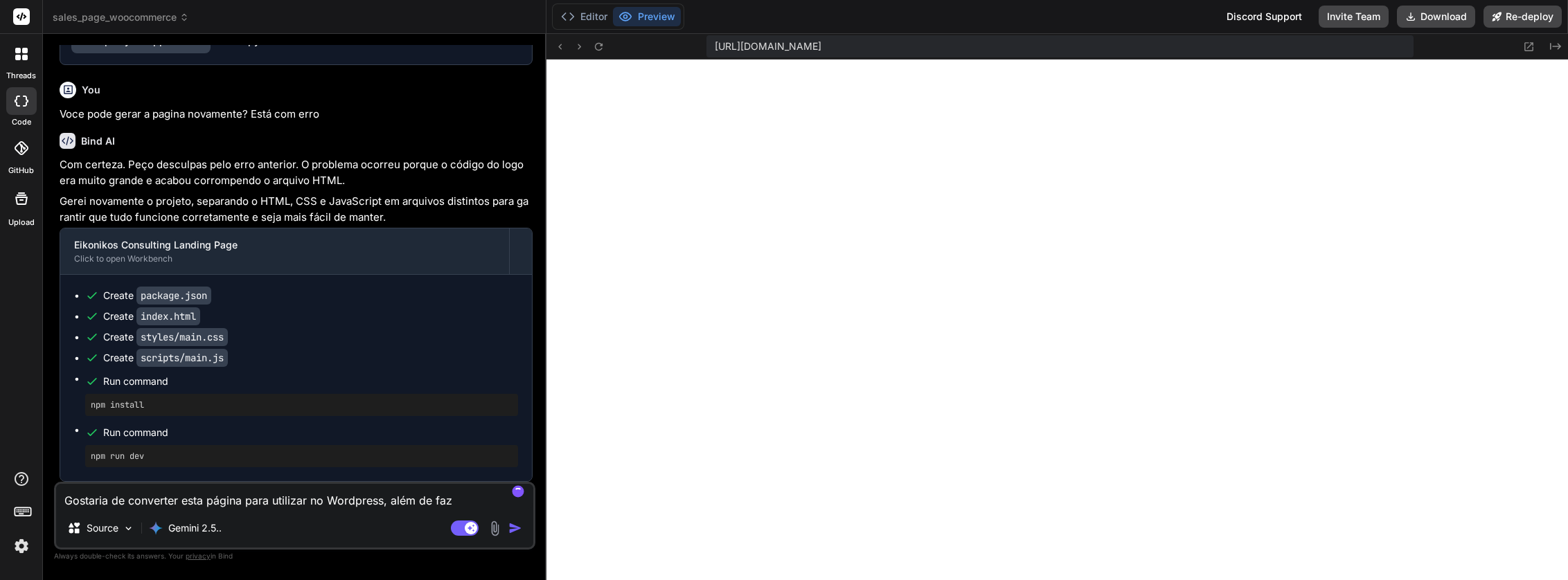
type textarea "Gostaria de converter esta página para utilizar no Wordpress, além de faze"
type textarea "x"
type textarea "Gostaria de converter esta página para utilizar no Wordpress, além de fazer"
type textarea "x"
type textarea "Gostaria de converter esta página para utilizar no Wordpress, além de fazer"
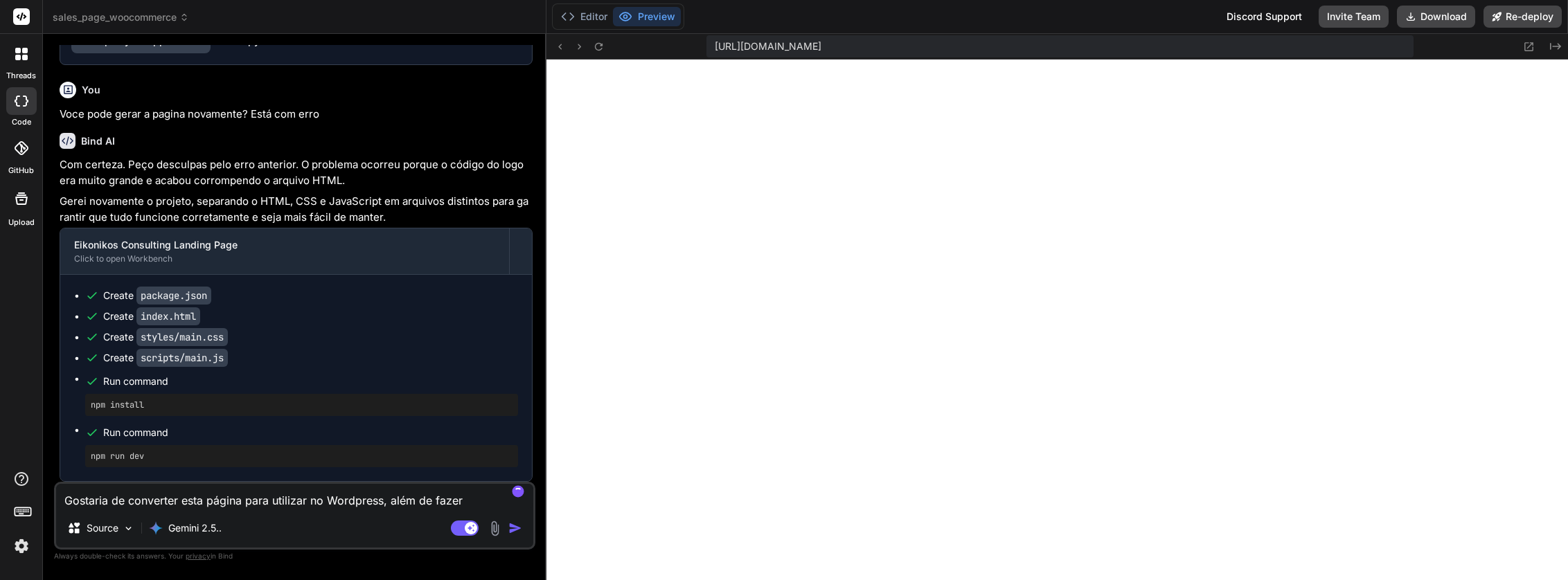
type textarea "x"
type textarea "Gostaria de converter esta página para utilizar no Wordpress, além de fazer u"
type textarea "x"
type textarea "Gostaria de converter esta página para utilizar no Wordpress, além de fazer um"
type textarea "x"
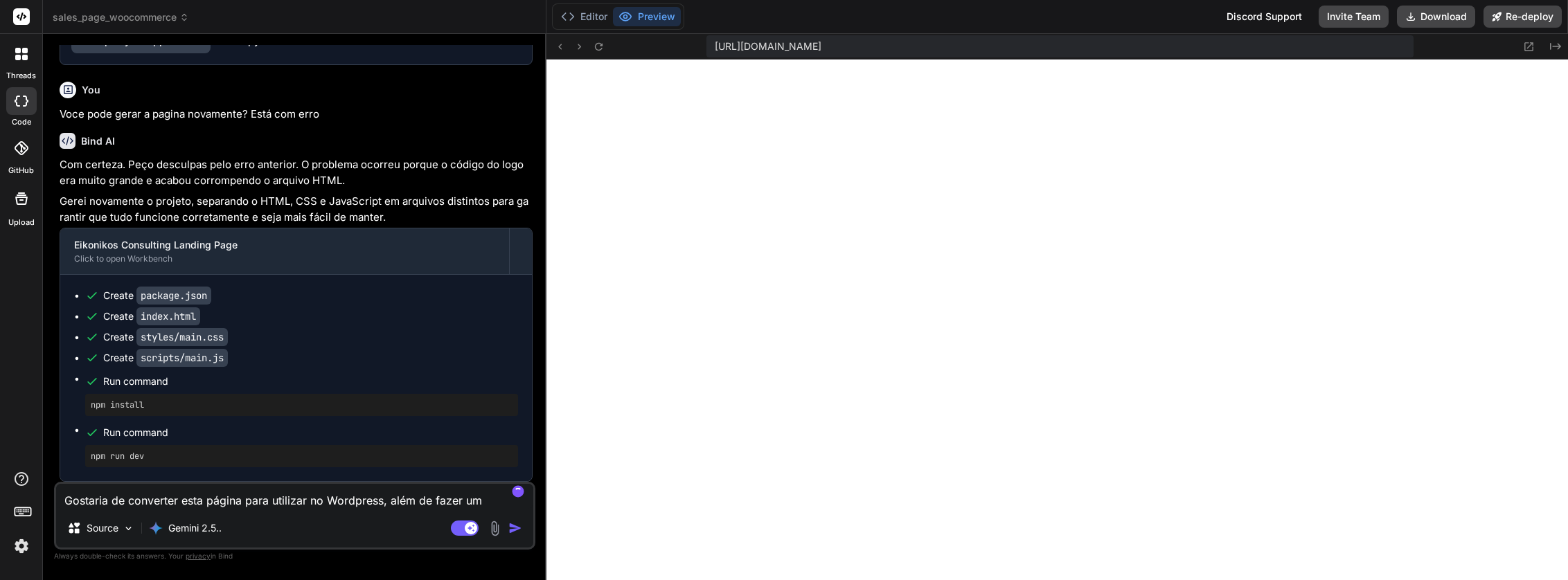
type textarea "Gostaria de converter esta página para utilizar no Wordpress, além de fazer uma"
type textarea "x"
type textarea "Gostaria de converter esta página para utilizar no Wordpress, além de fazer uma"
type textarea "x"
type textarea "Gostaria de converter esta página para utilizar no Wordpress, além de fazer uma…"
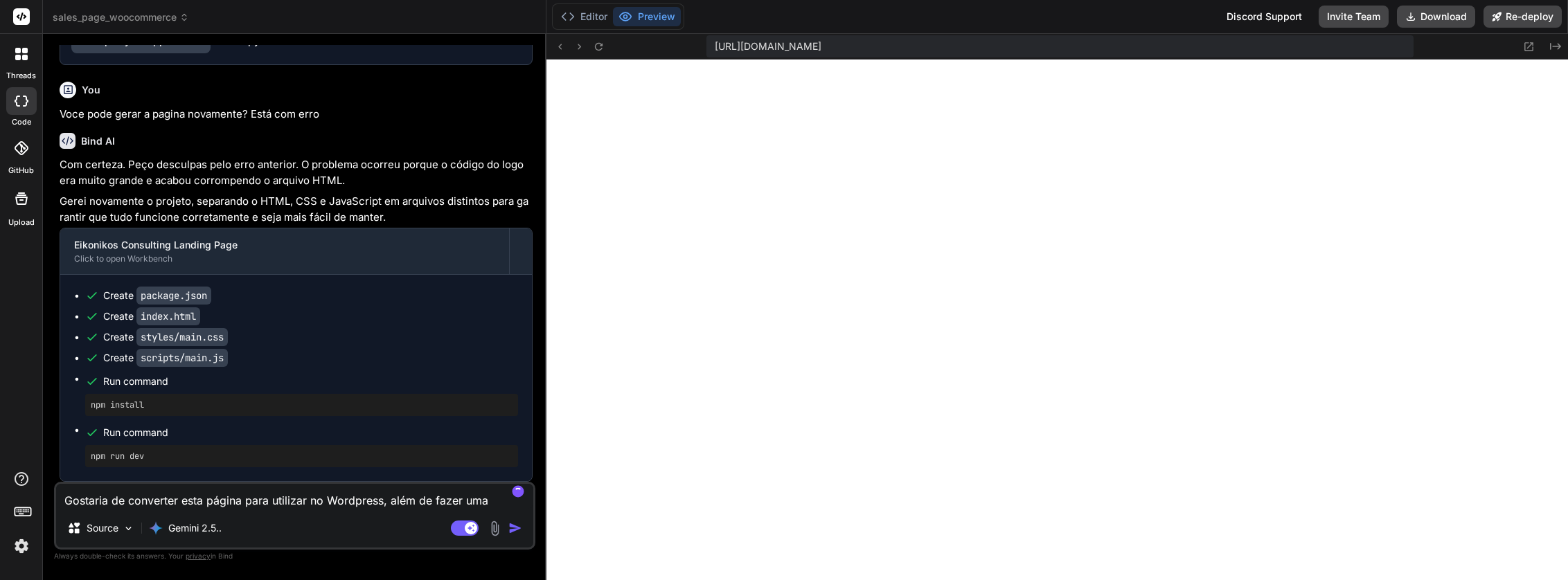
type textarea "x"
type textarea "Gostaria de converter esta página para utilizar no Wordpress, além de fazer uma…"
type textarea "x"
type textarea "Gostaria de converter esta página para utilizar no Wordpress, além de fazer uma…"
type textarea "x"
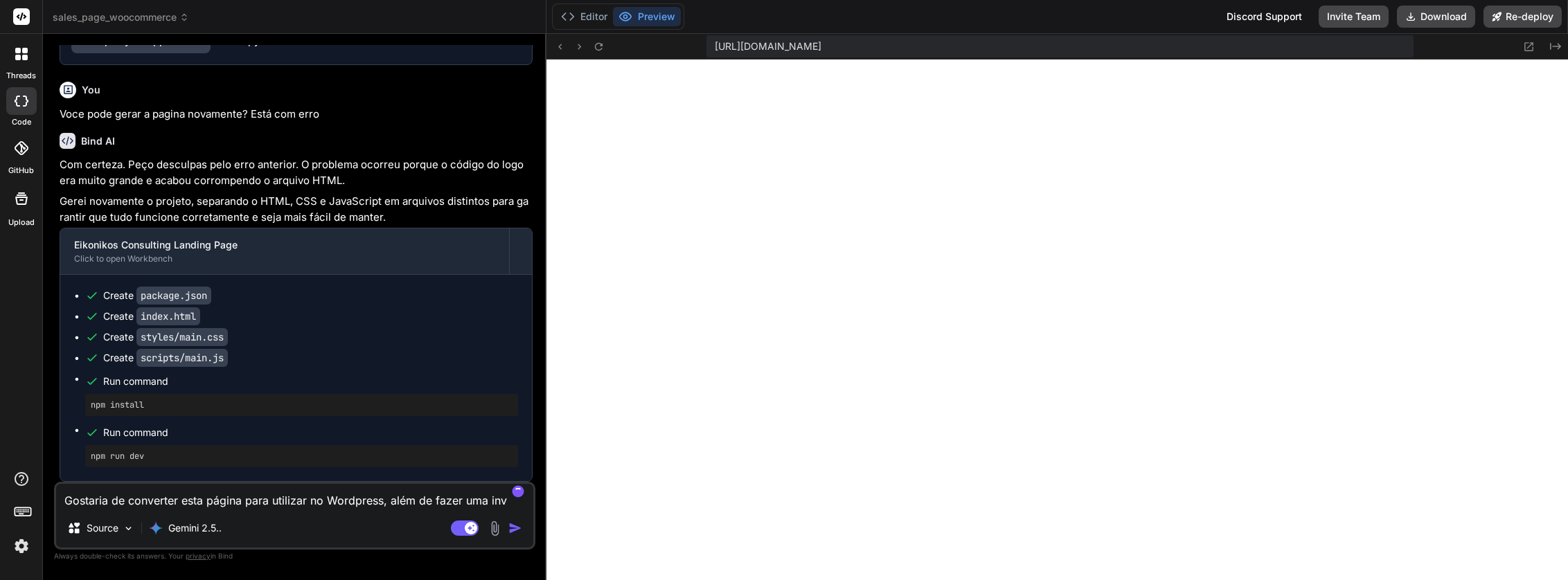
type textarea "Gostaria de converter esta página para utilizar no Wordpress, além de fazer uma…"
type textarea "x"
type textarea "Gostaria de converter esta página para utilizar no Wordpress, além de fazer uma…"
type textarea "x"
type textarea "Gostaria de converter esta página para utilizar no Wordpress, além de fazer uma…"
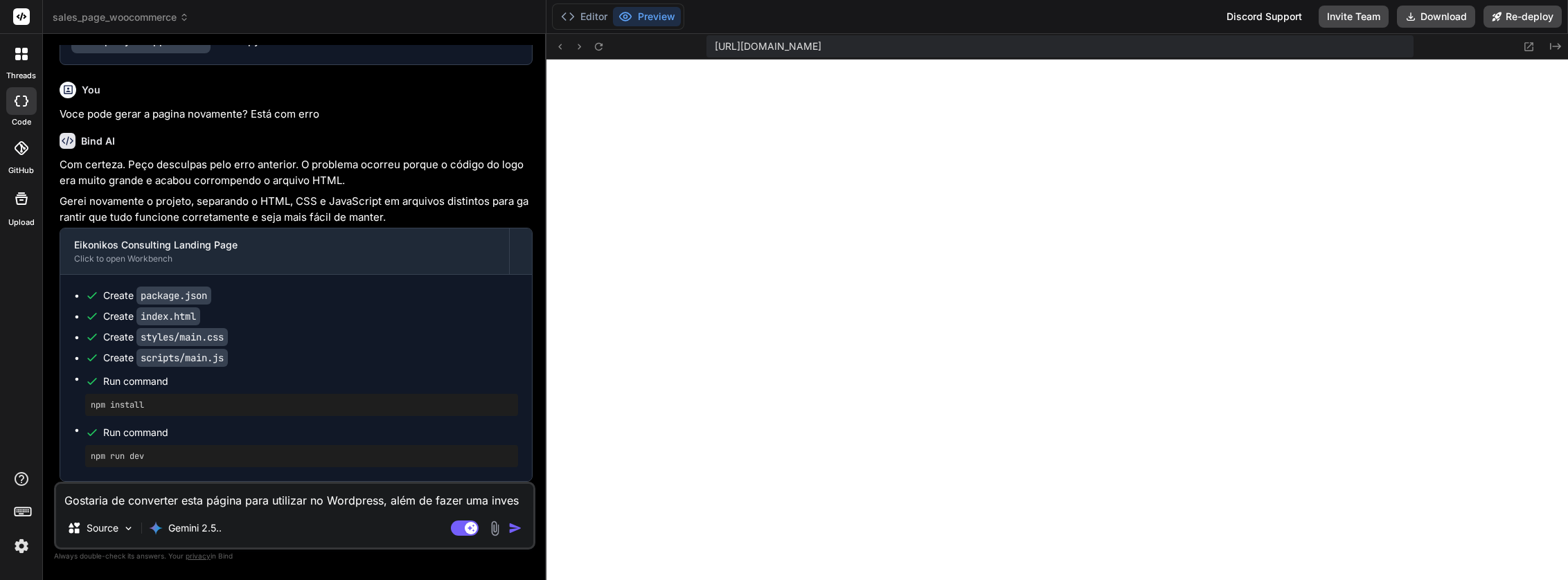
type textarea "x"
type textarea "Gostaria de converter esta página para utilizar no Wordpress, além de fazer uma…"
type textarea "x"
type textarea "Gostaria de converter esta página para utilizar no Wordpress, além de fazer uma…"
type textarea "x"
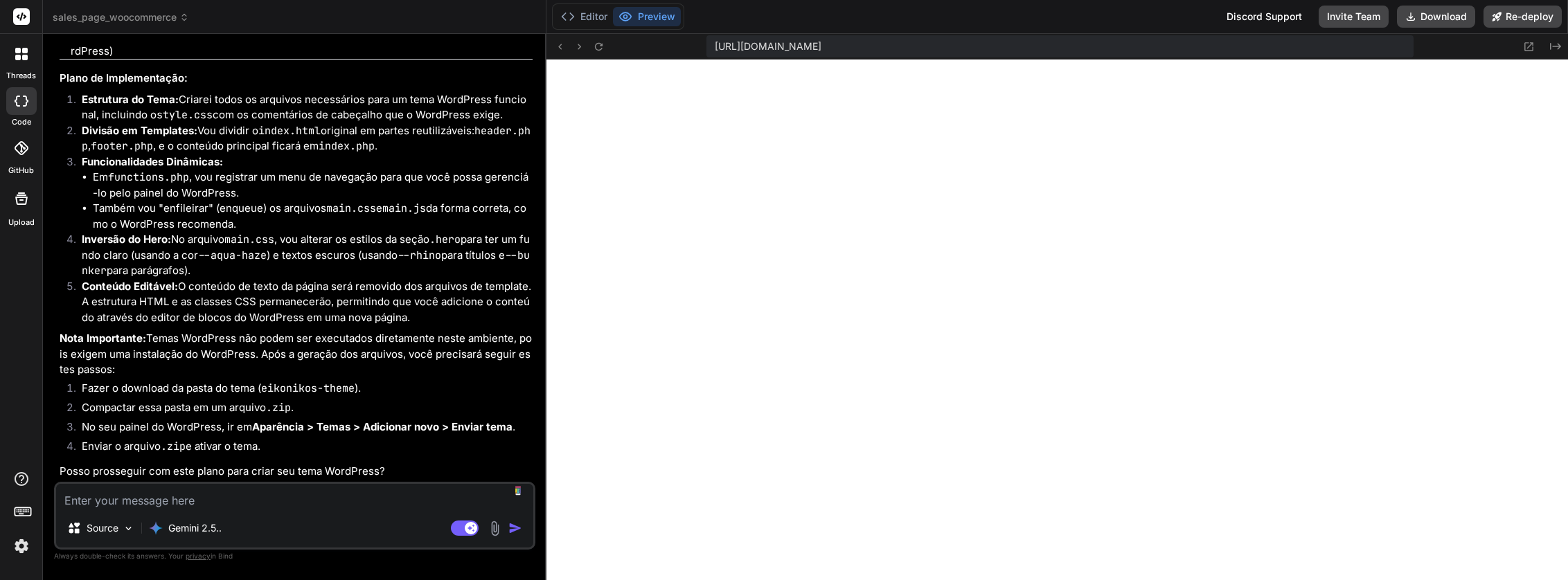
scroll to position [19914, 0]
click at [231, 505] on textarea at bounding box center [294, 496] width 477 height 25
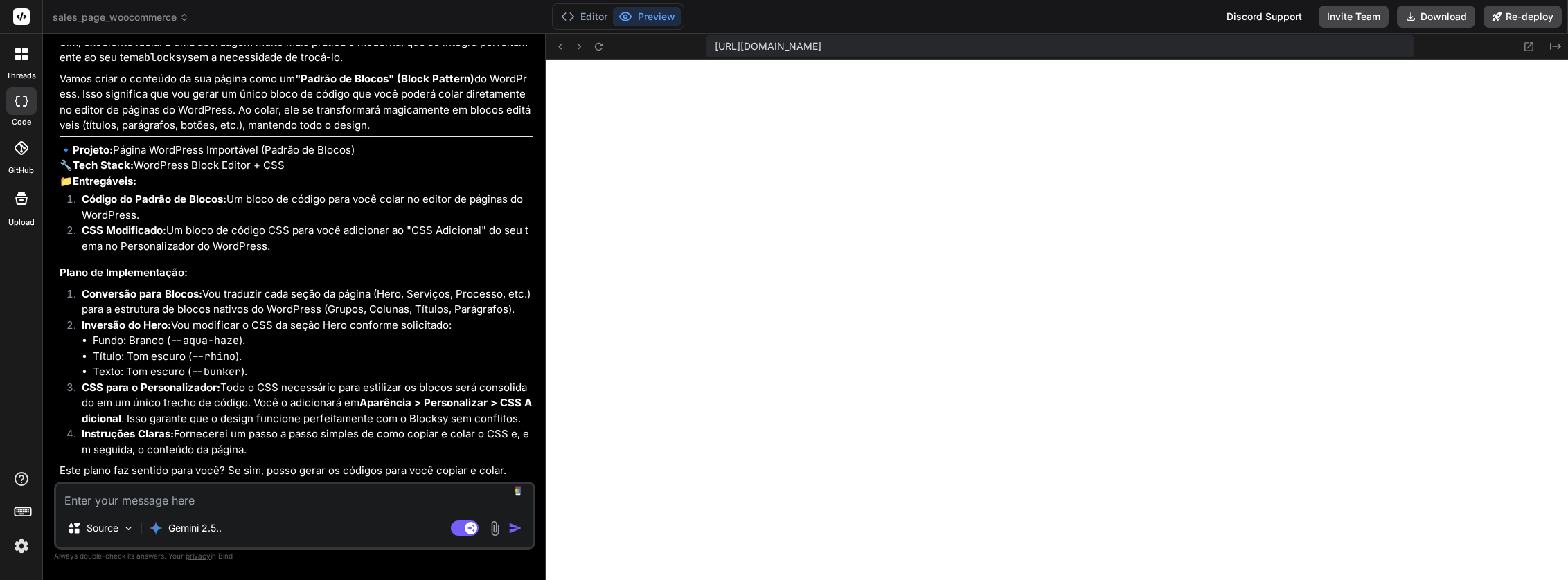
scroll to position [20505, 0]
click at [259, 504] on textarea at bounding box center [294, 496] width 477 height 25
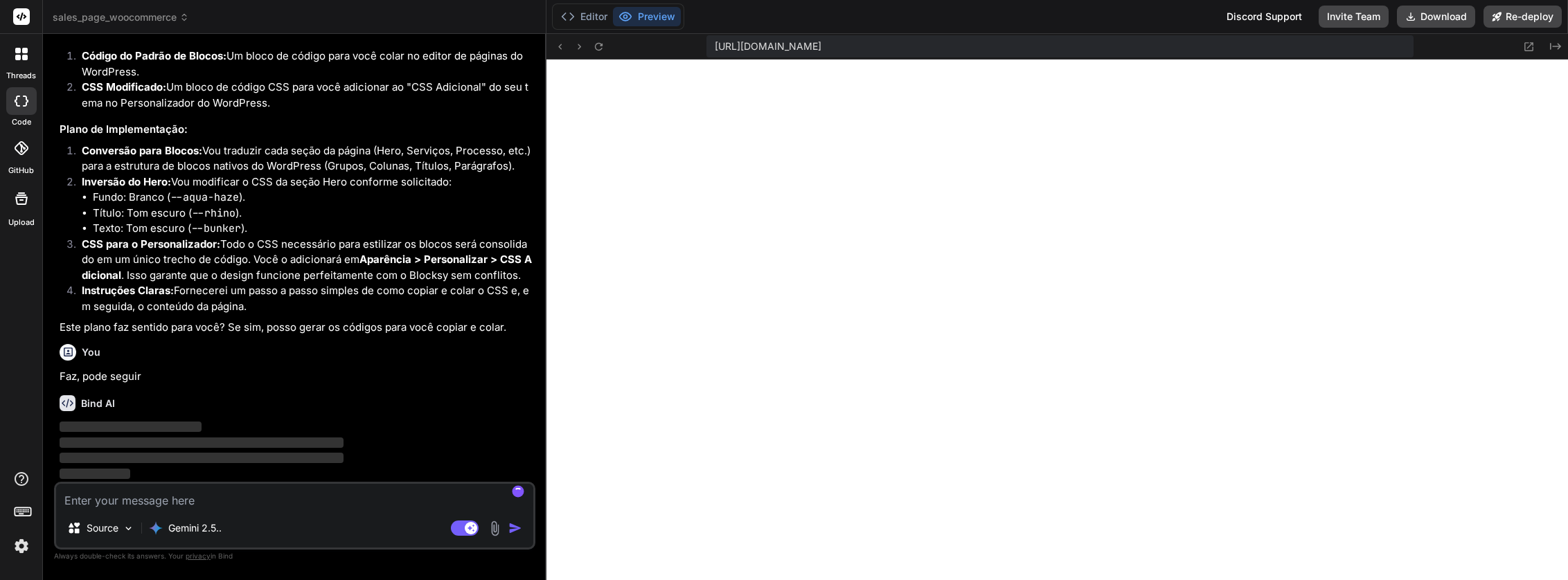
scroll to position [20649, 0]
click at [517, 530] on img "button" at bounding box center [514, 528] width 14 height 14
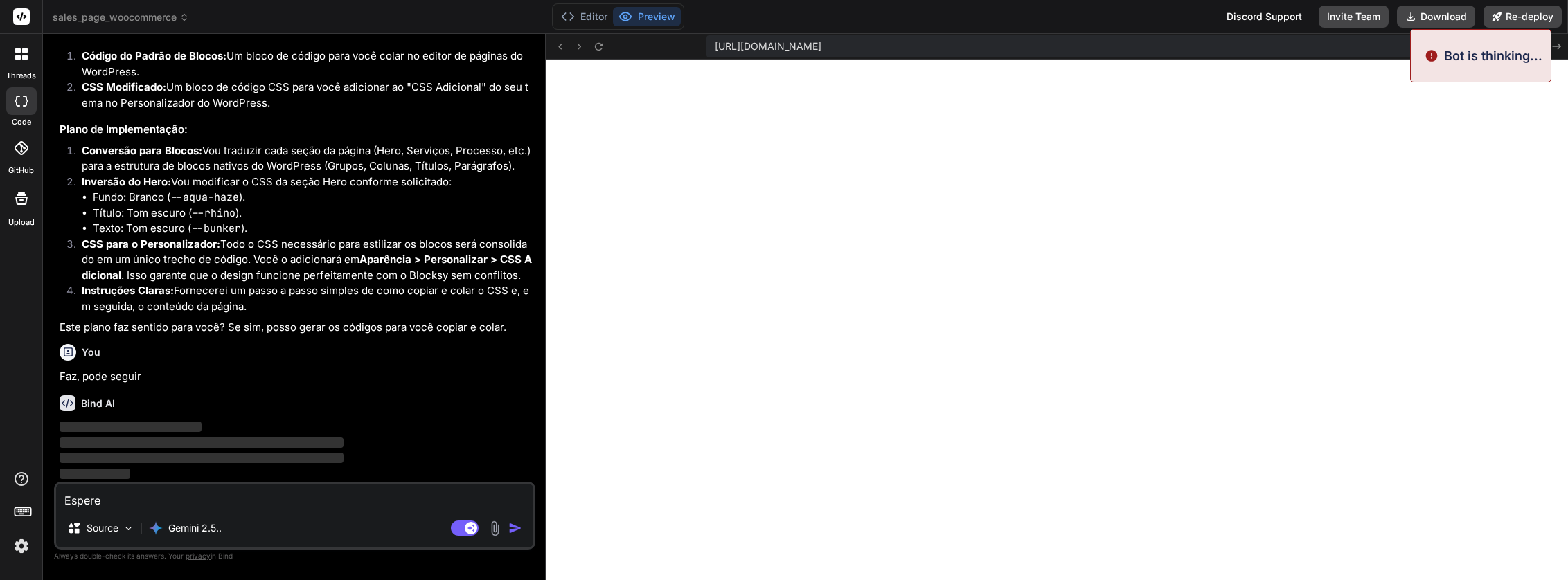
click at [383, 454] on p "‌" at bounding box center [296, 458] width 473 height 16
click at [244, 494] on textarea "Espere" at bounding box center [294, 496] width 477 height 25
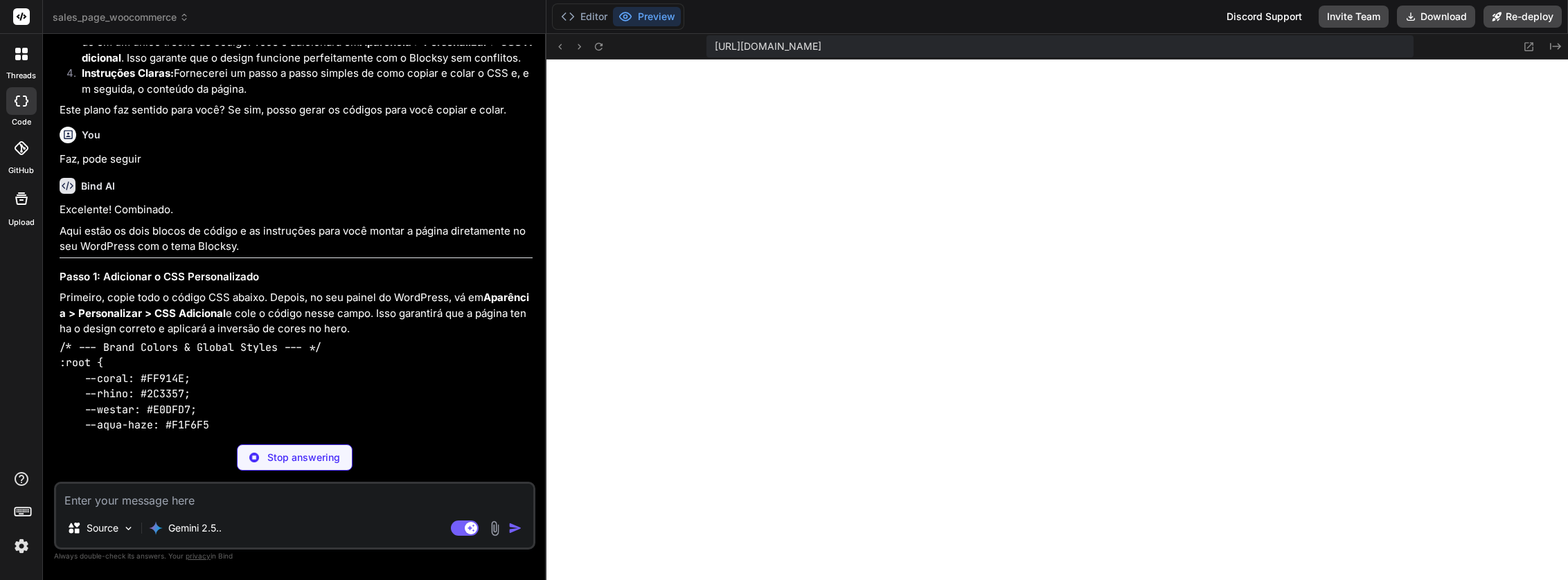
click at [273, 451] on p "Stop answering" at bounding box center [304, 457] width 73 height 14
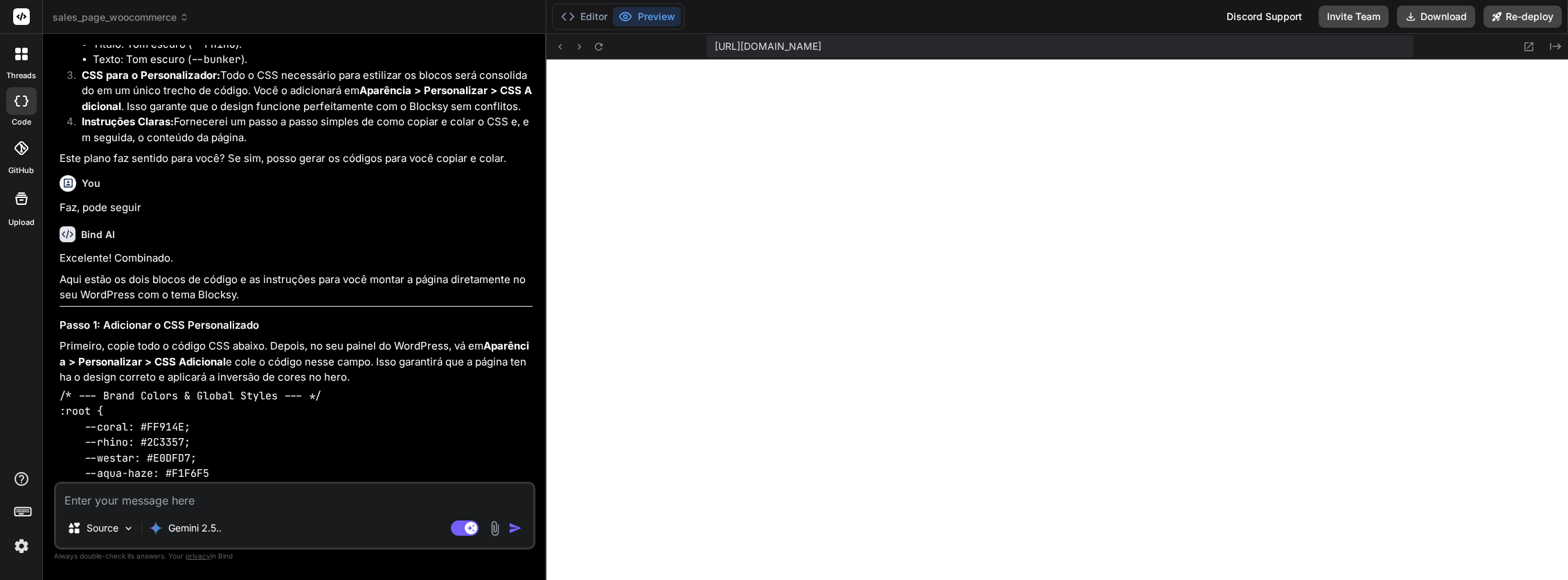
click at [222, 499] on textarea at bounding box center [294, 496] width 477 height 25
click at [210, 504] on textarea at bounding box center [294, 496] width 477 height 25
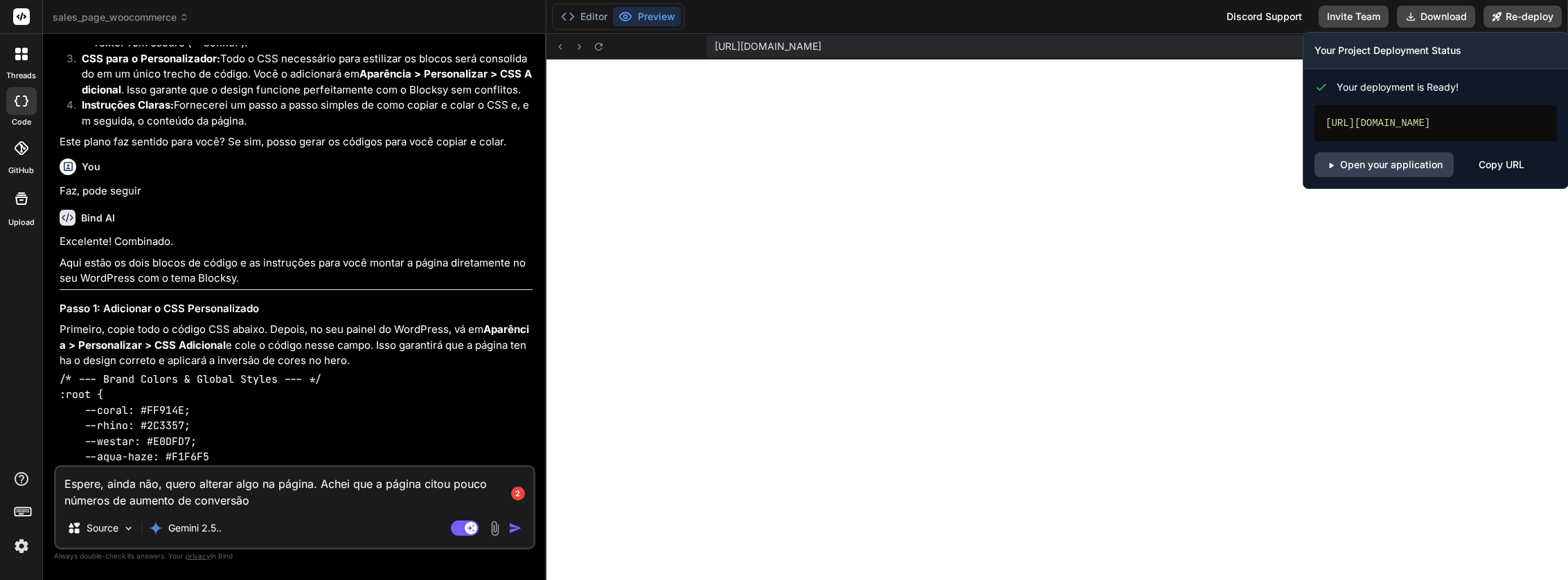
click at [1489, 175] on div "Copy URL" at bounding box center [1502, 165] width 46 height 25
click at [1524, 11] on button "Re-deploy" at bounding box center [1522, 16] width 78 height 22
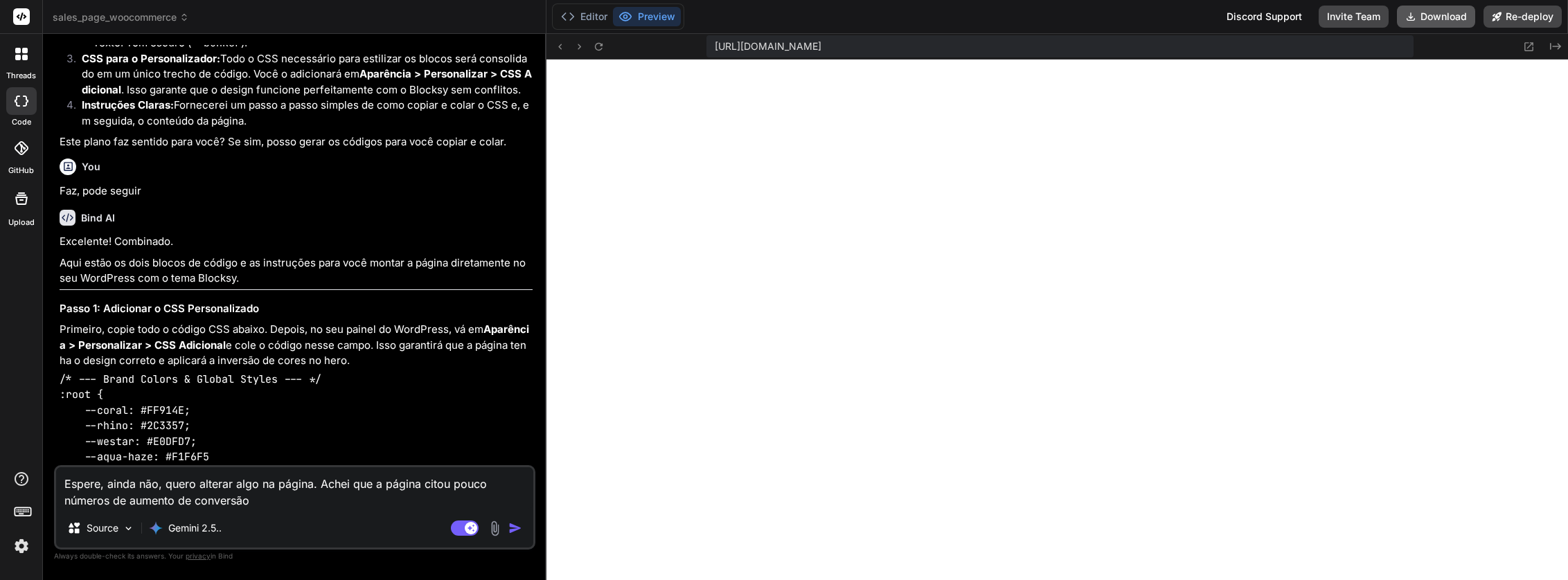
click at [1427, 16] on button "Download" at bounding box center [1435, 16] width 78 height 22
click at [1434, 16] on button "Download" at bounding box center [1435, 16] width 78 height 22
